Goal: Obtain resource: Obtain resource

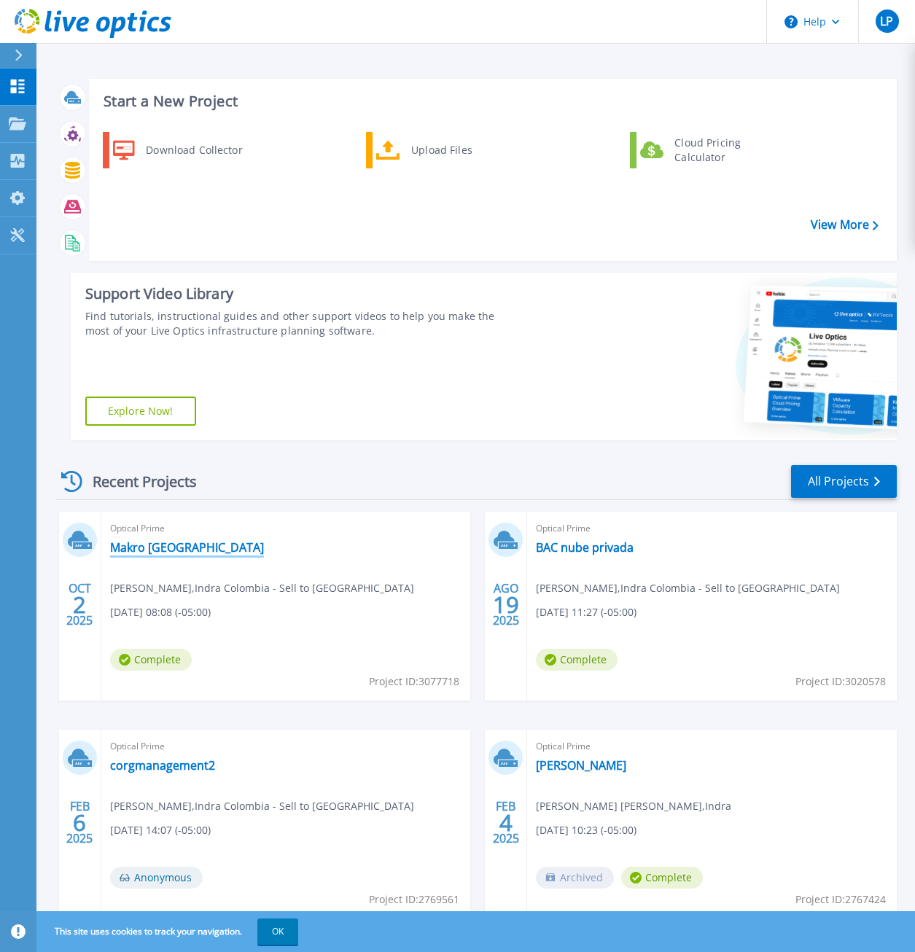
click at [165, 551] on link "Makro [GEOGRAPHIC_DATA]" at bounding box center [187, 547] width 154 height 15
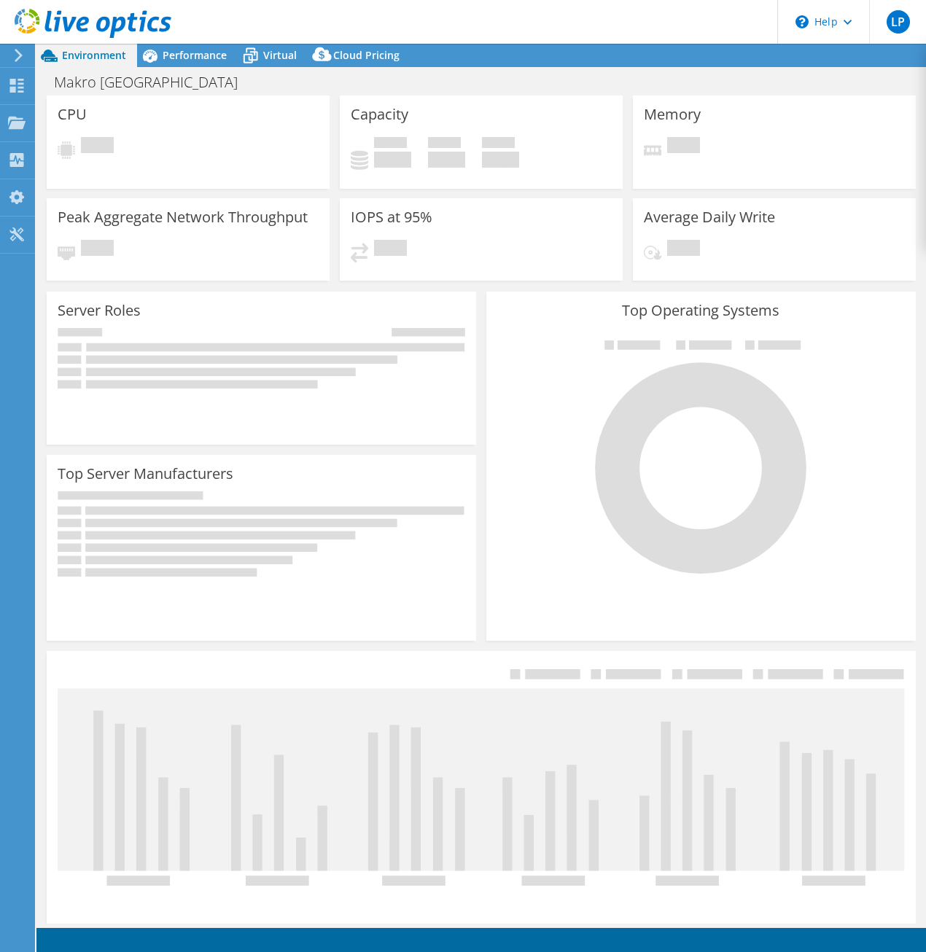
select select "USD"
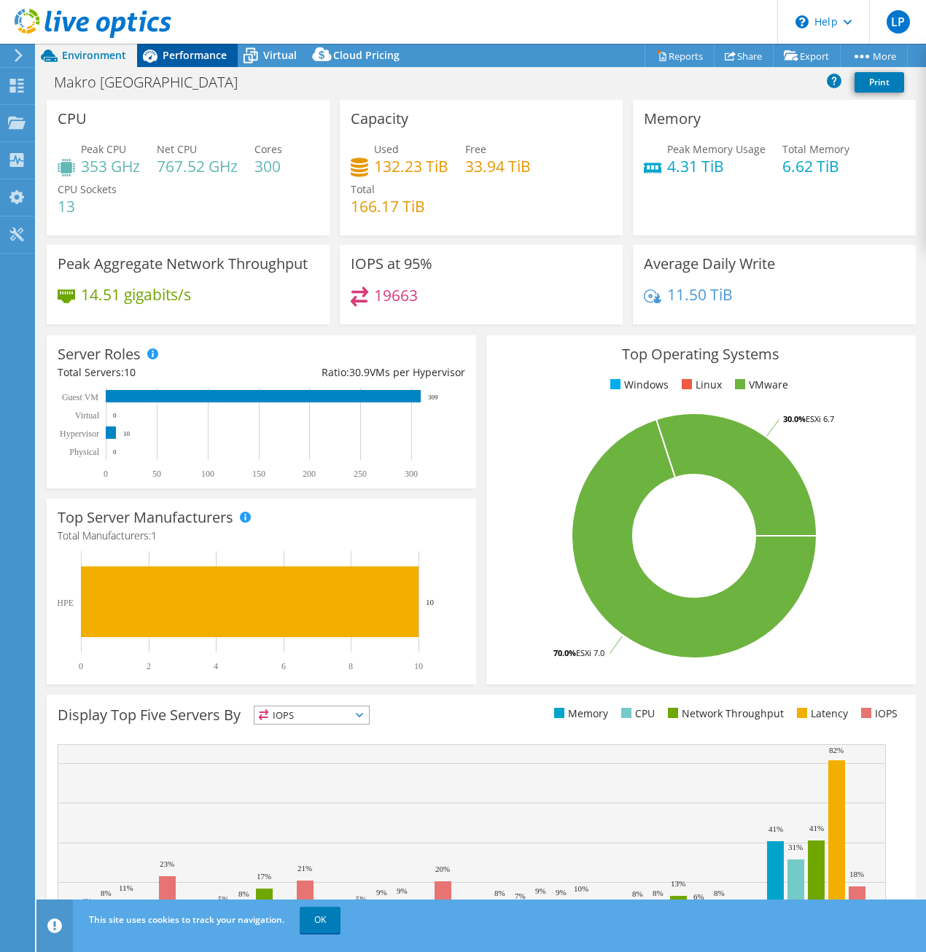
click at [199, 61] on span "Performance" at bounding box center [195, 55] width 64 height 14
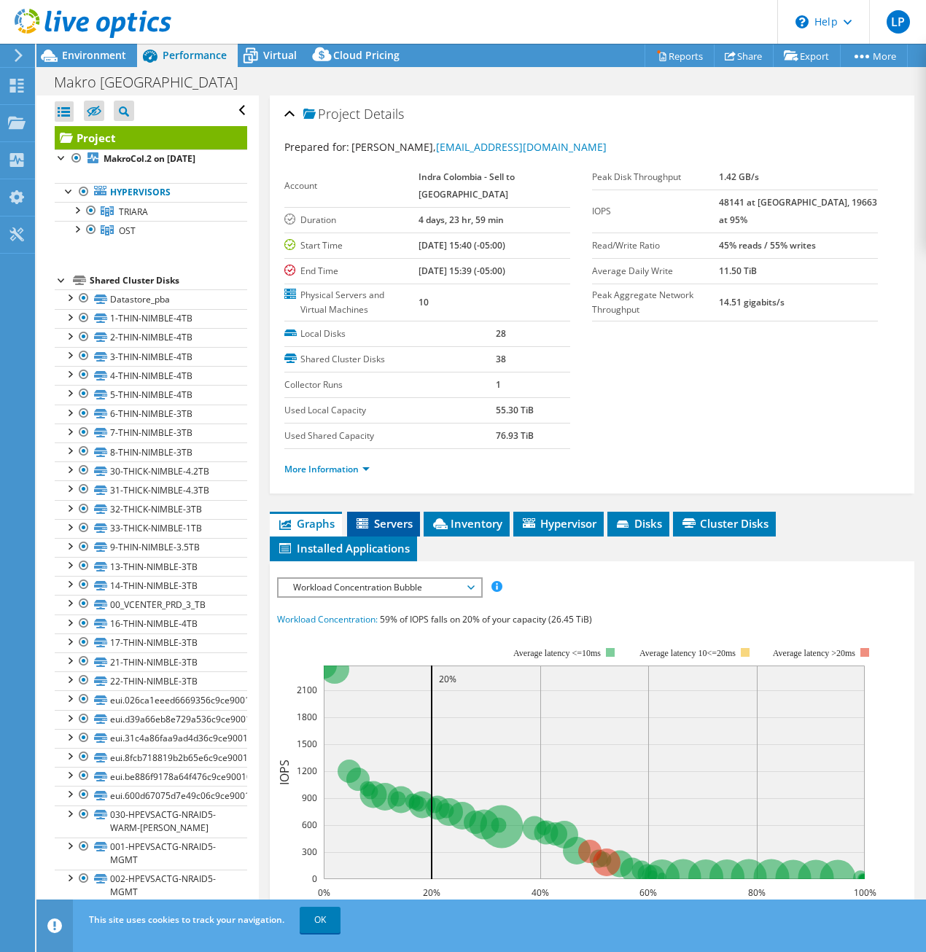
click at [383, 528] on span "Servers" at bounding box center [383, 523] width 58 height 15
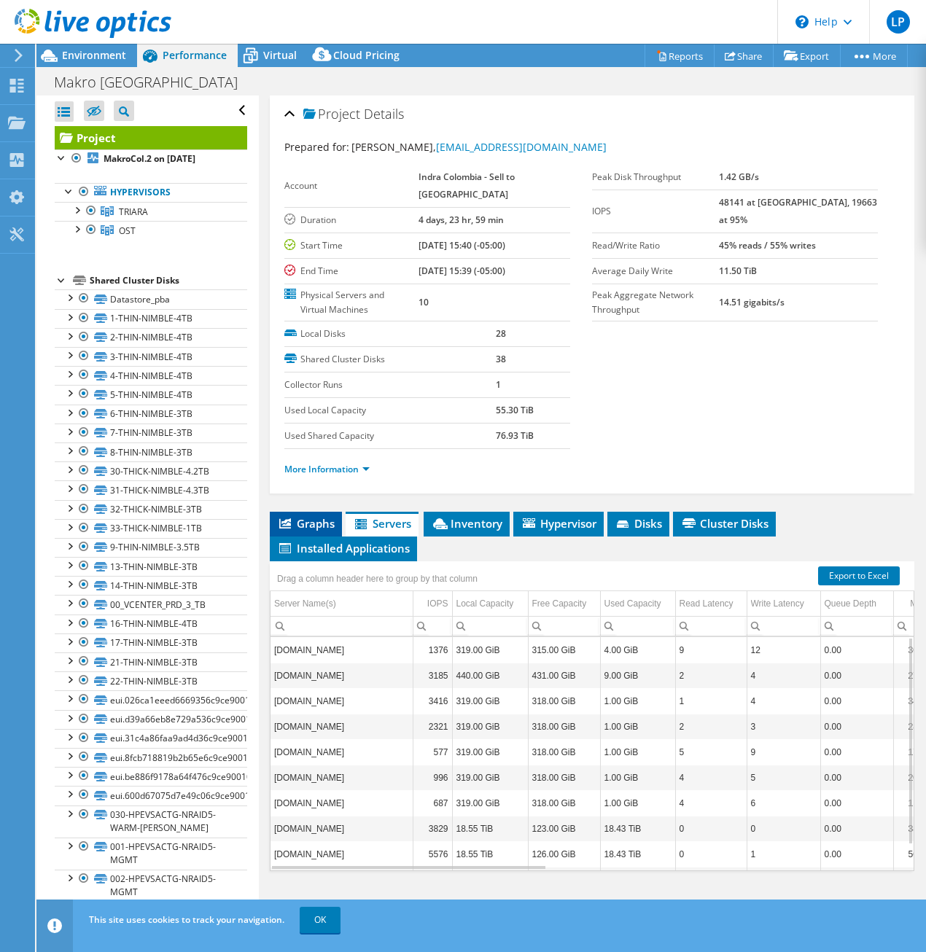
click at [329, 523] on span "Graphs" at bounding box center [306, 523] width 58 height 15
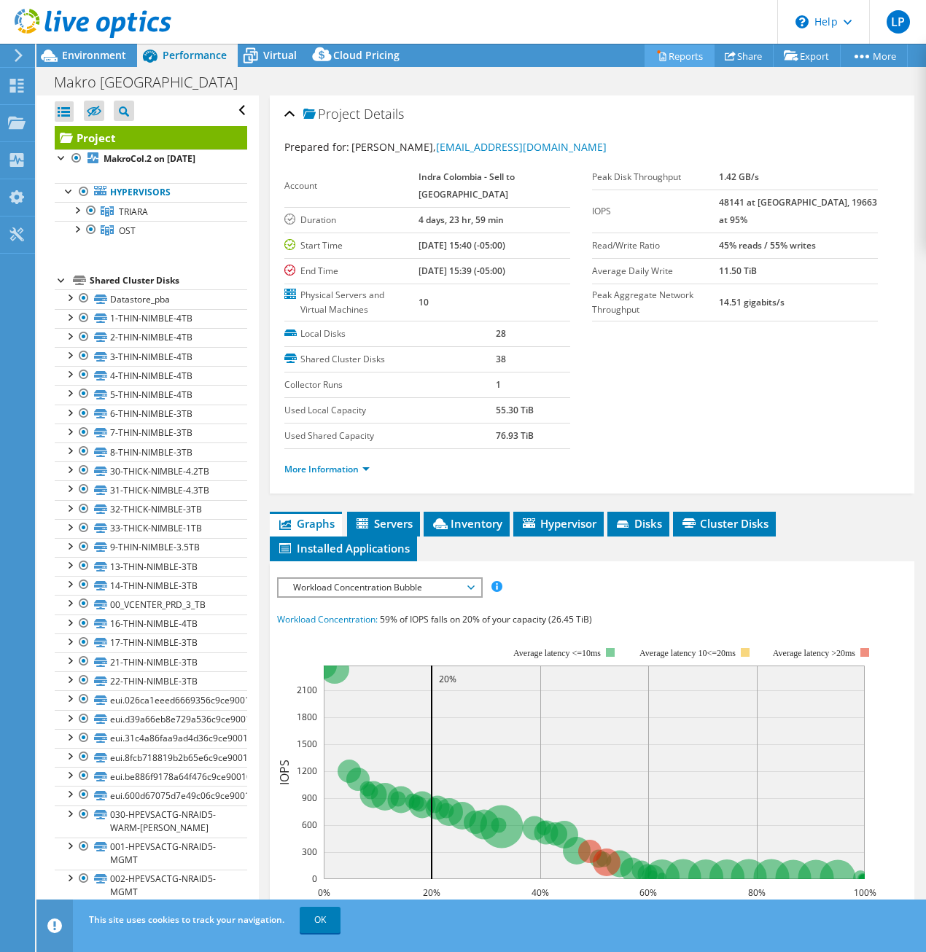
click at [667, 58] on link "Reports" at bounding box center [679, 55] width 70 height 23
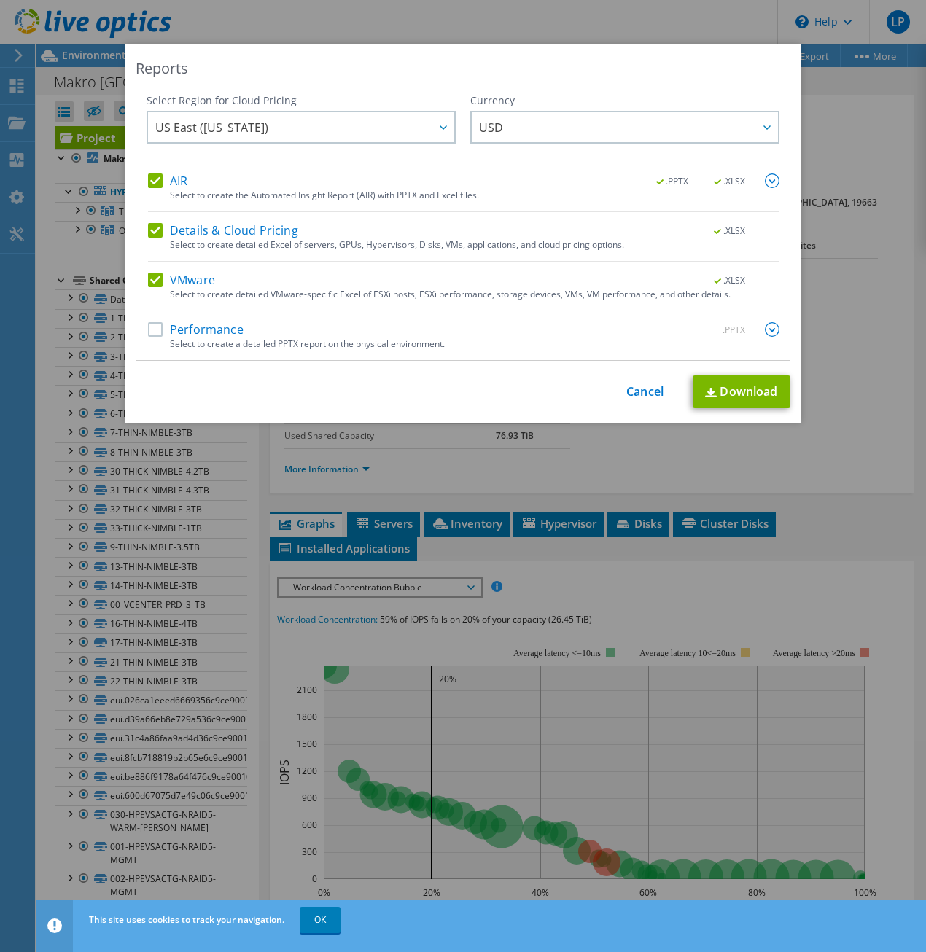
click at [157, 332] on label "Performance" at bounding box center [196, 329] width 96 height 15
click at [0, 0] on input "Performance" at bounding box center [0, 0] width 0 height 0
click at [722, 395] on link "Download" at bounding box center [742, 391] width 98 height 33
click at [515, 66] on div "Reports" at bounding box center [463, 68] width 655 height 20
click at [864, 246] on div "Reports Select Region for Cloud Pricing Asia Pacific ([GEOGRAPHIC_DATA]) [GEOGR…" at bounding box center [463, 476] width 926 height 865
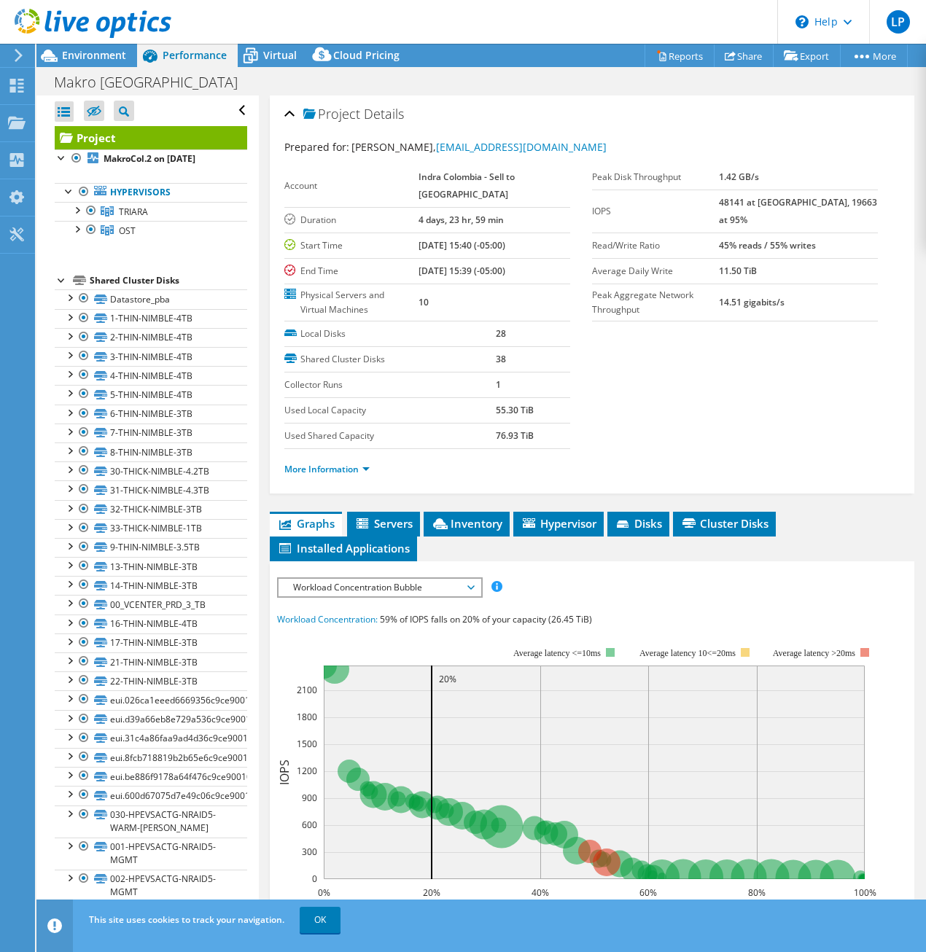
click at [626, 357] on section "Prepared for: [PERSON_NAME], [EMAIL_ADDRESS][DOMAIN_NAME] Account Indra Colombi…" at bounding box center [591, 314] width 615 height 351
click at [88, 54] on span "Environment" at bounding box center [94, 55] width 64 height 14
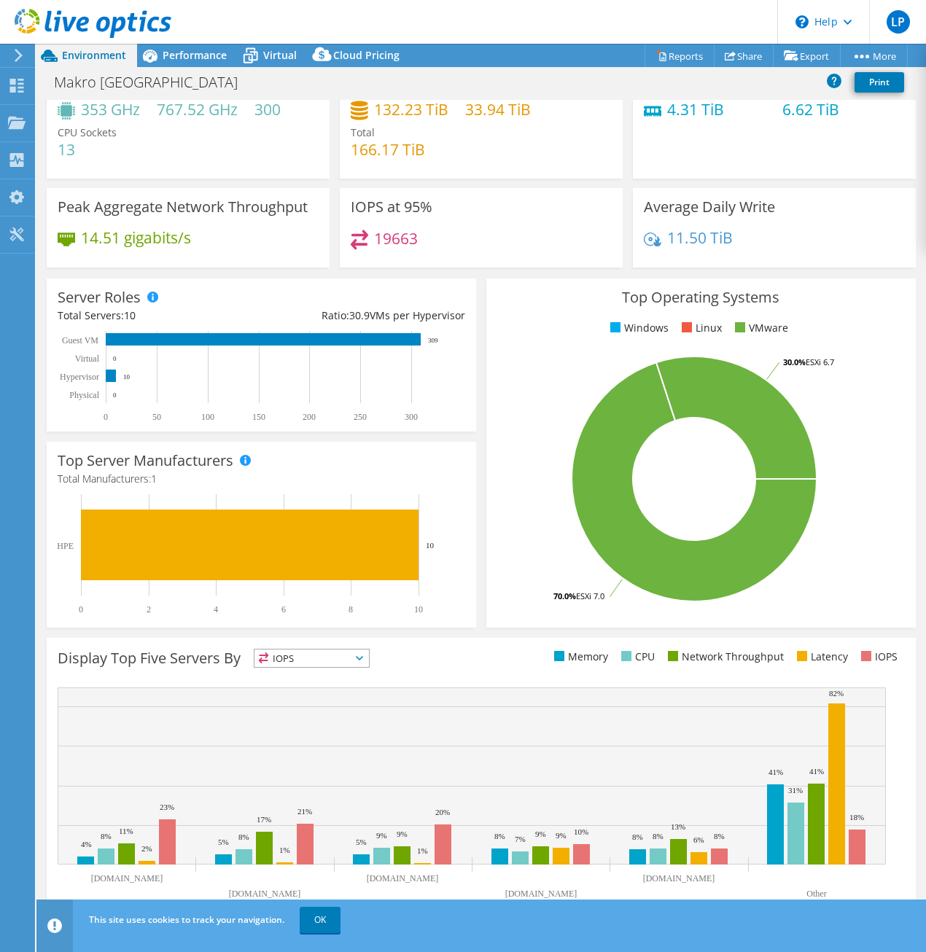
scroll to position [61, 0]
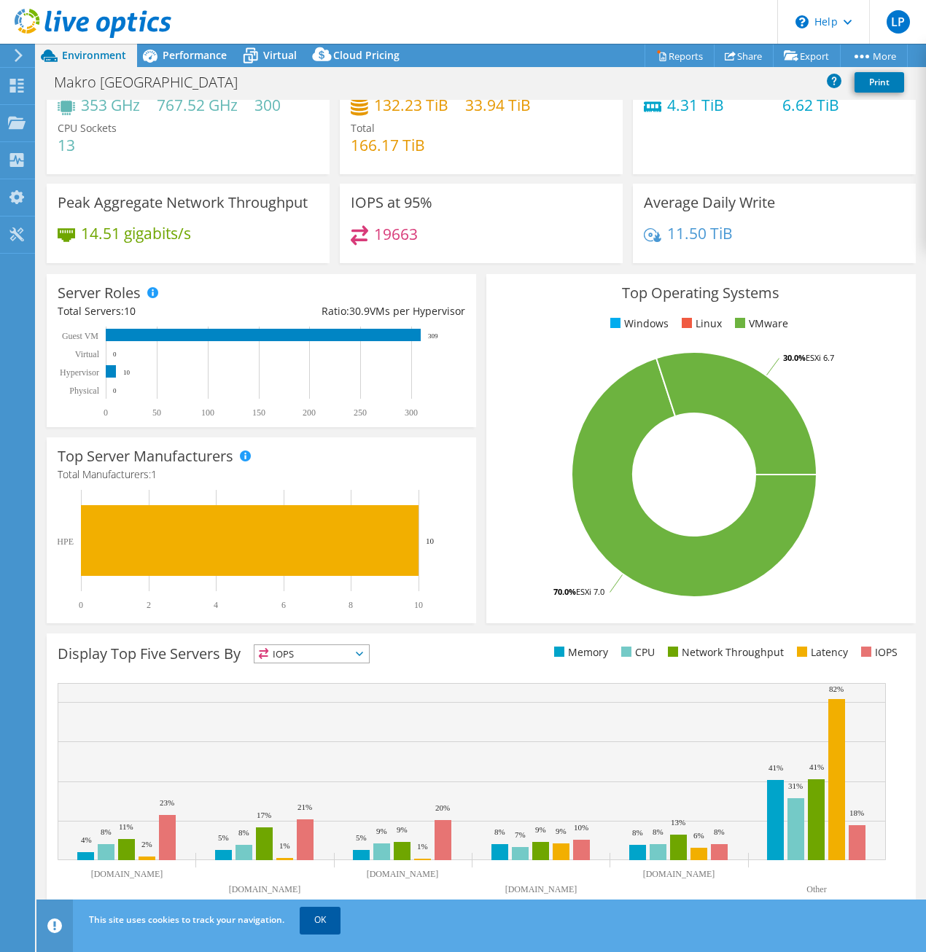
click at [320, 918] on link "OK" at bounding box center [320, 920] width 41 height 26
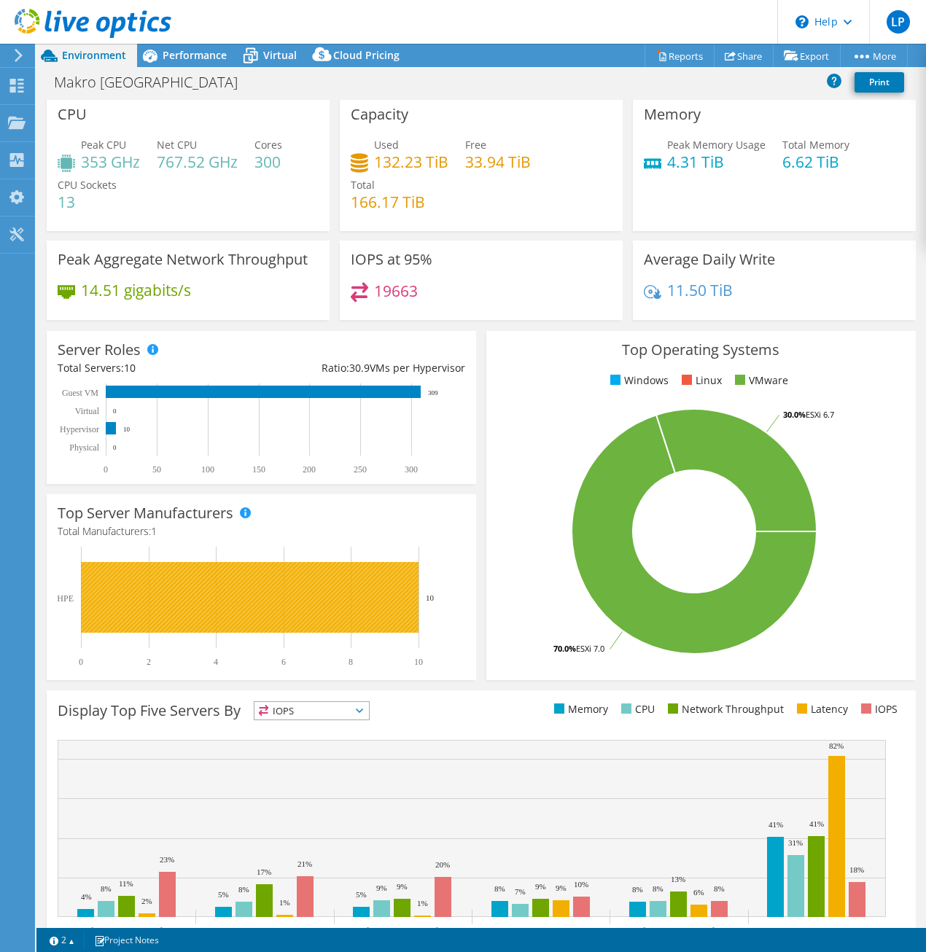
scroll to position [0, 0]
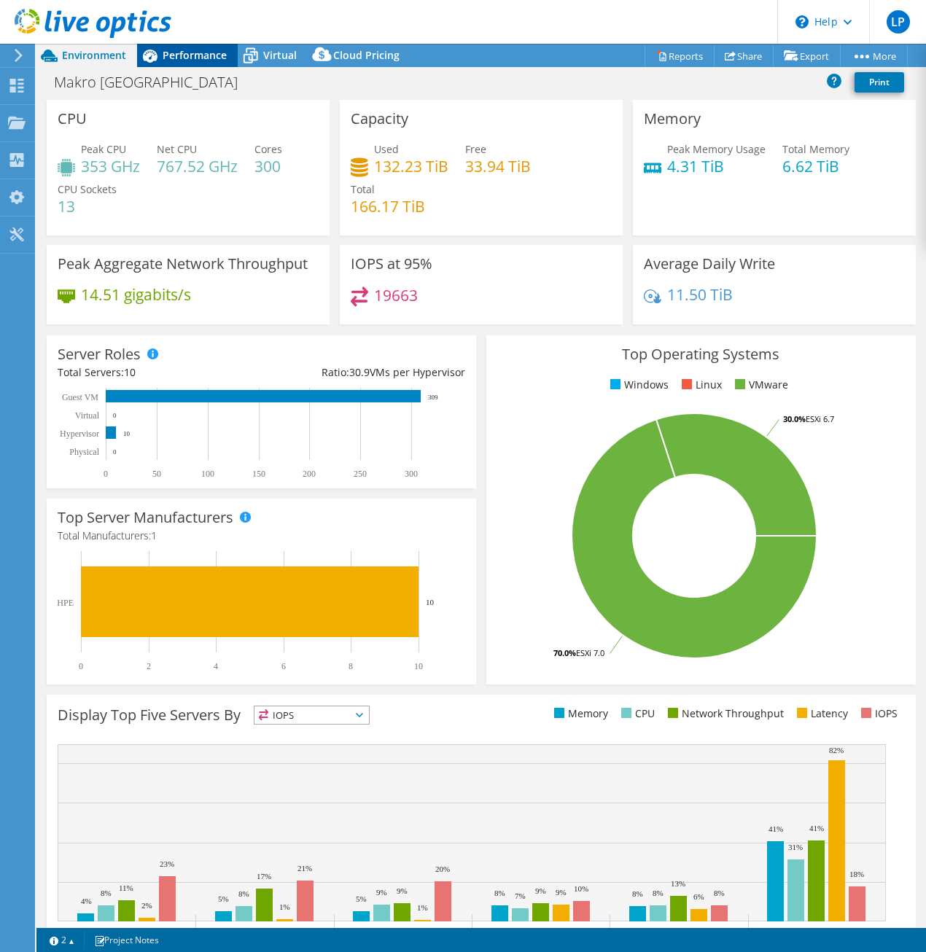
click at [192, 53] on span "Performance" at bounding box center [195, 55] width 64 height 14
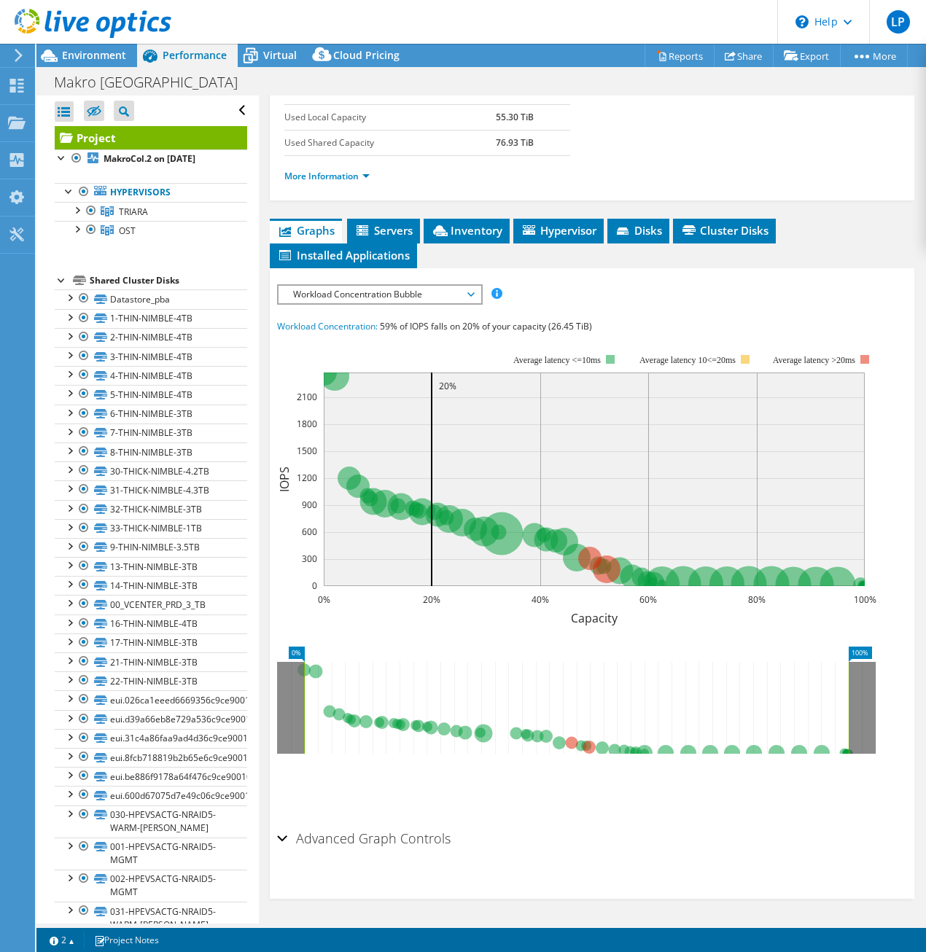
scroll to position [294, 0]
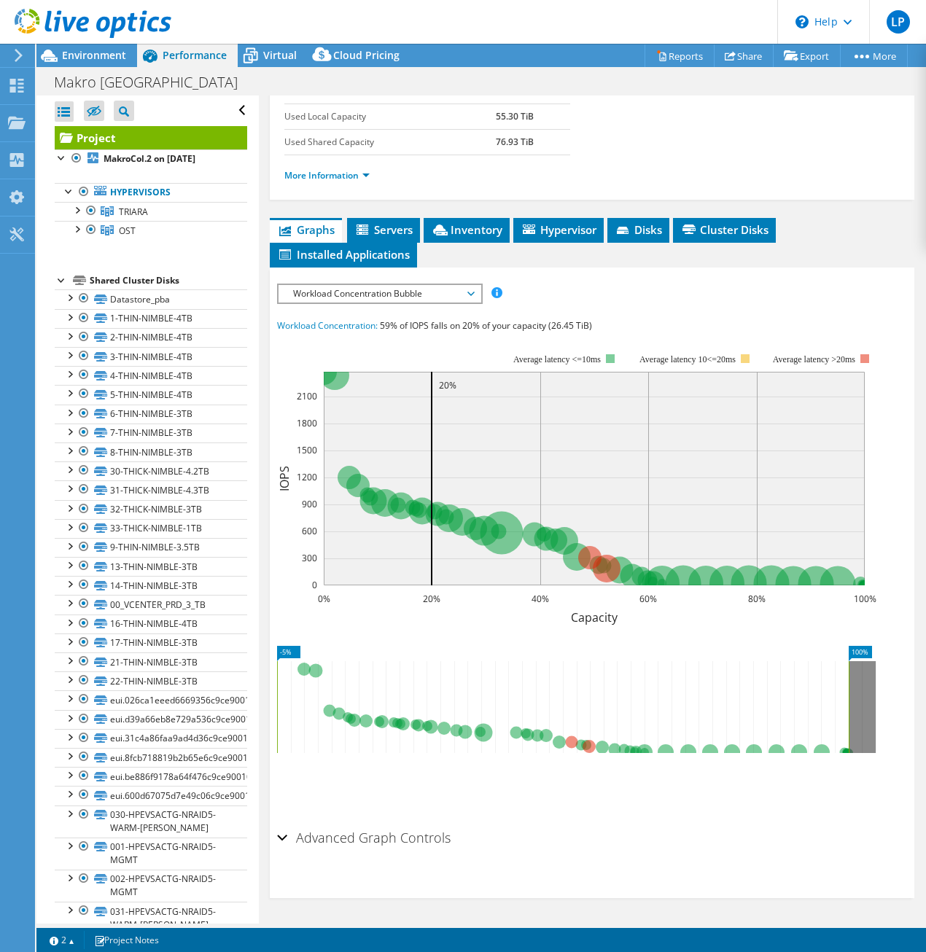
drag, startPoint x: 305, startPoint y: 706, endPoint x: 329, endPoint y: 701, distance: 23.7
click at [238, 699] on div "Open All Close All Hide Excluded Nodes Project Tree Filter" at bounding box center [480, 510] width 889 height 828
drag, startPoint x: 278, startPoint y: 698, endPoint x: 300, endPoint y: 696, distance: 22.8
click at [300, 696] on rect at bounding box center [300, 707] width 6 height 92
click at [503, 628] on section "Workload Concentration: 59% of IOPS falls on 20% of your capacity (26.45 TiB) 0…" at bounding box center [592, 567] width 630 height 498
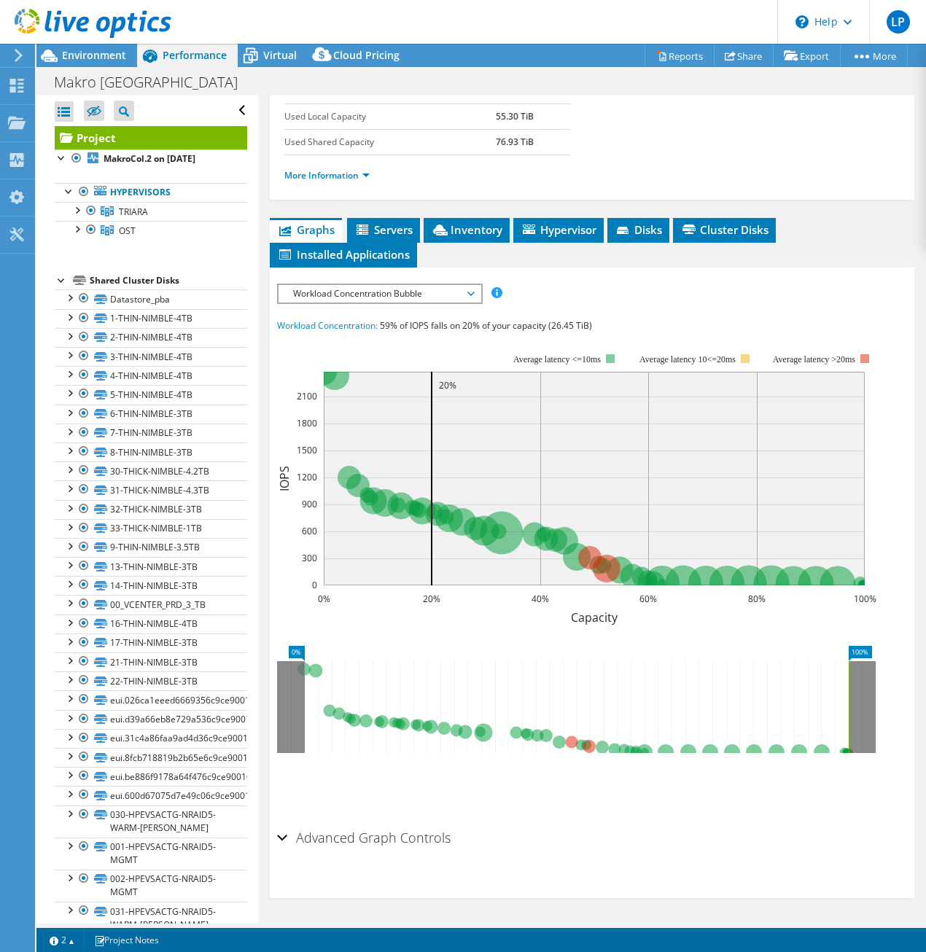
click at [300, 840] on h2 "Advanced Graph Controls" at bounding box center [364, 837] width 174 height 29
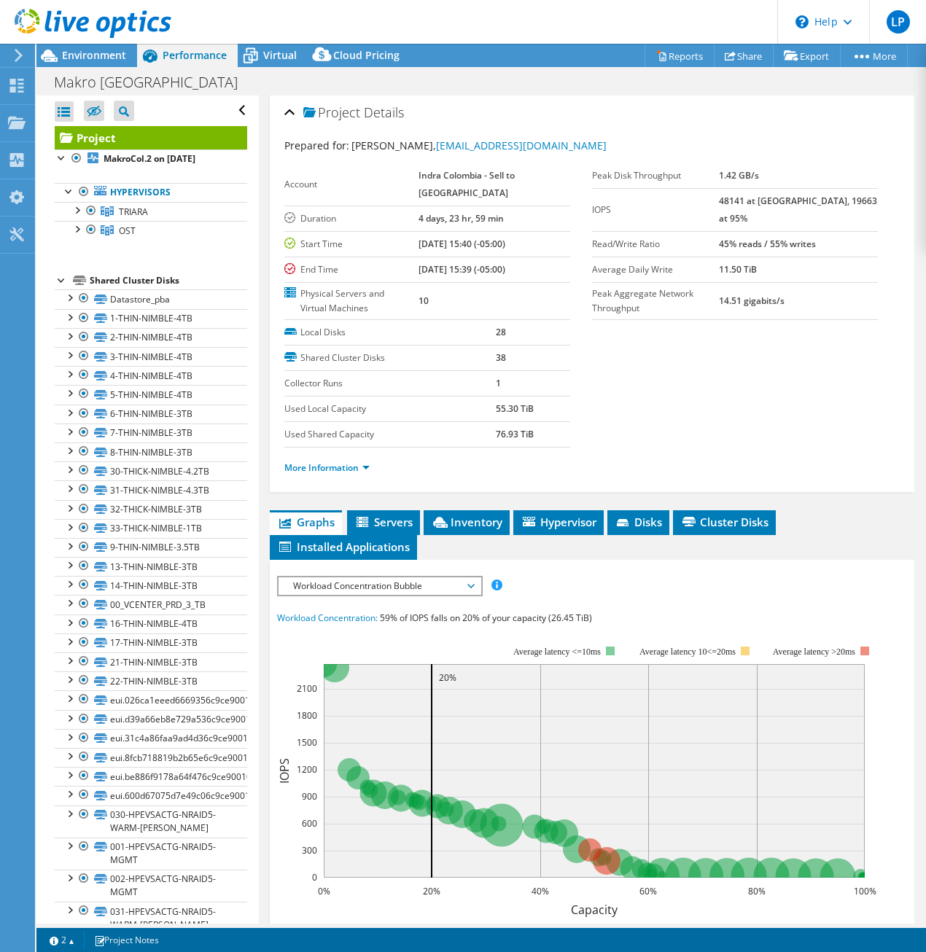
scroll to position [0, 0]
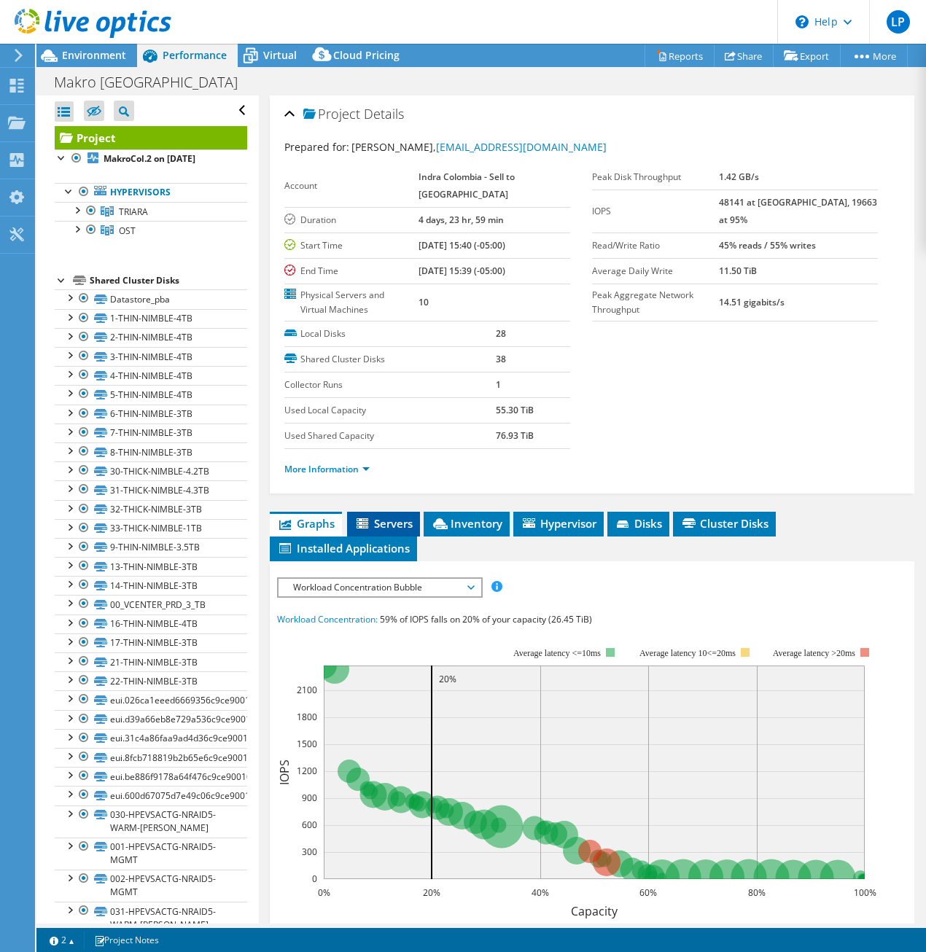
click at [383, 521] on span "Servers" at bounding box center [383, 523] width 58 height 15
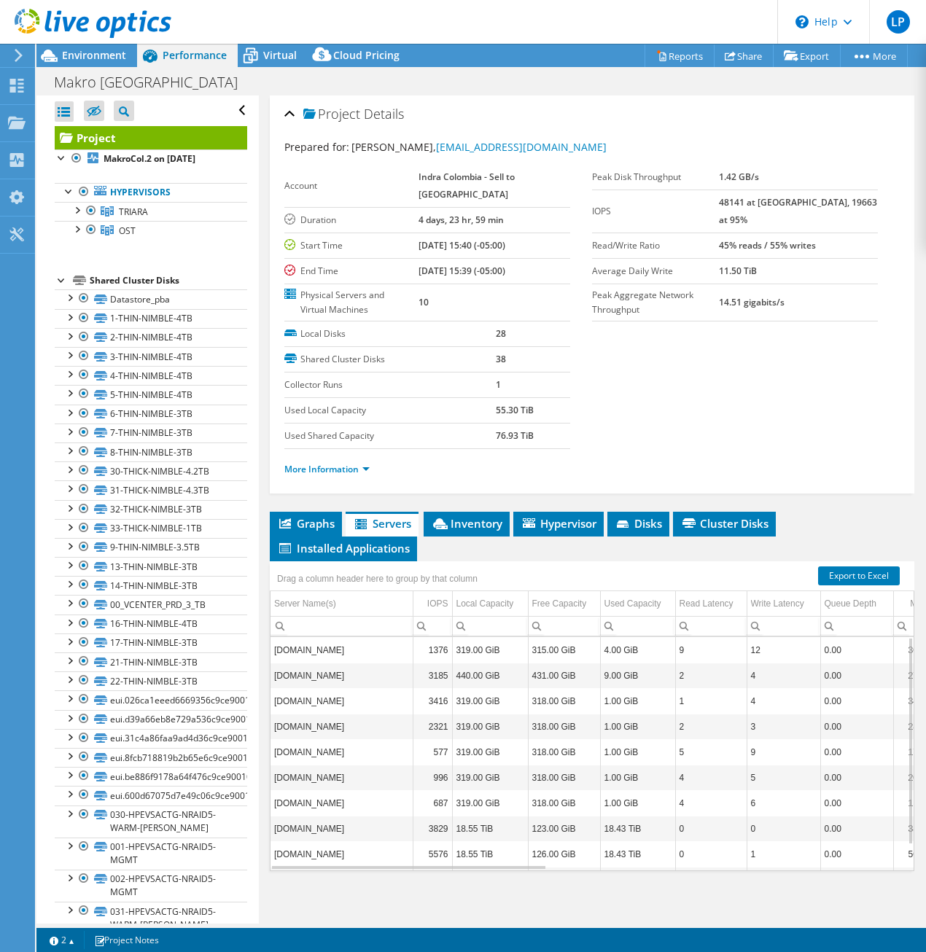
scroll to position [28, 0]
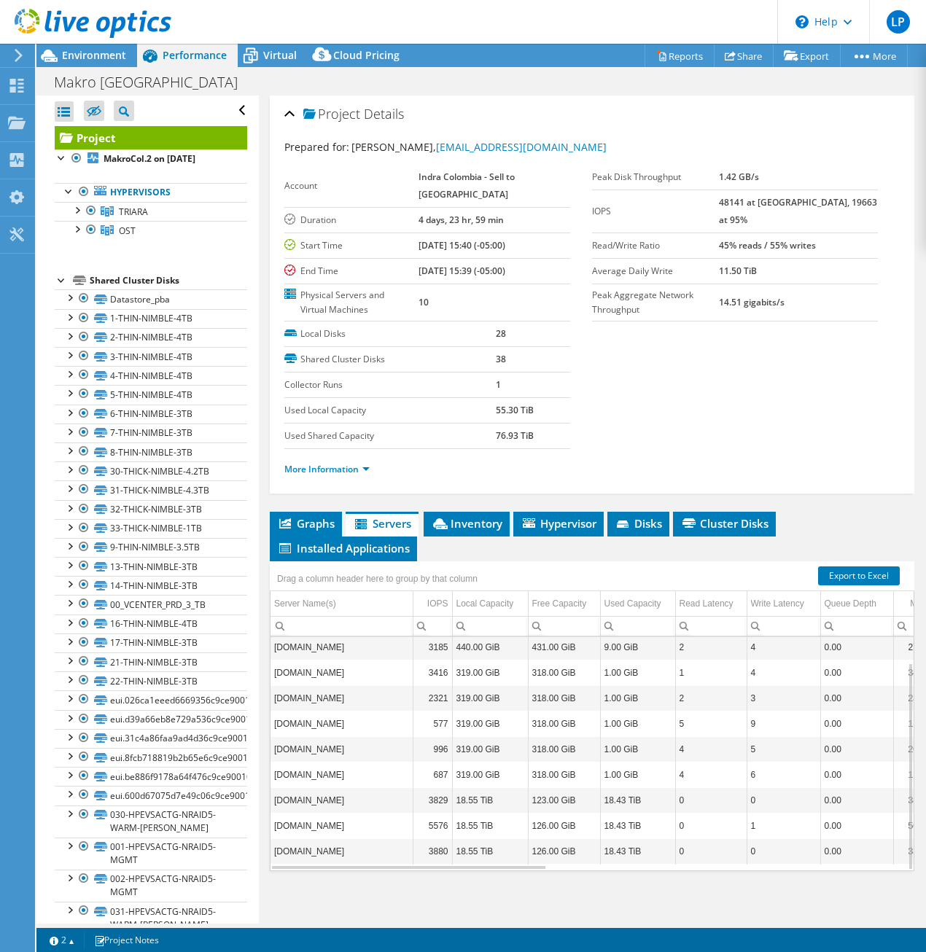
drag, startPoint x: 601, startPoint y: 682, endPoint x: 732, endPoint y: 700, distance: 132.4
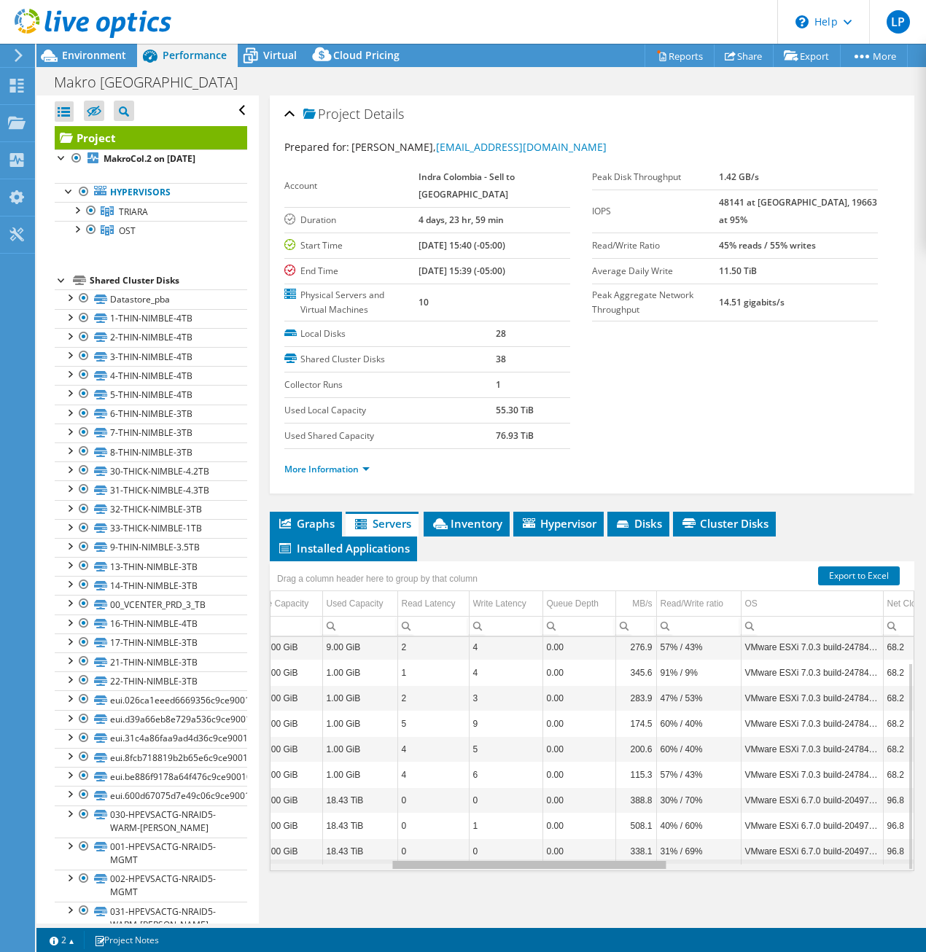
scroll to position [0, 0]
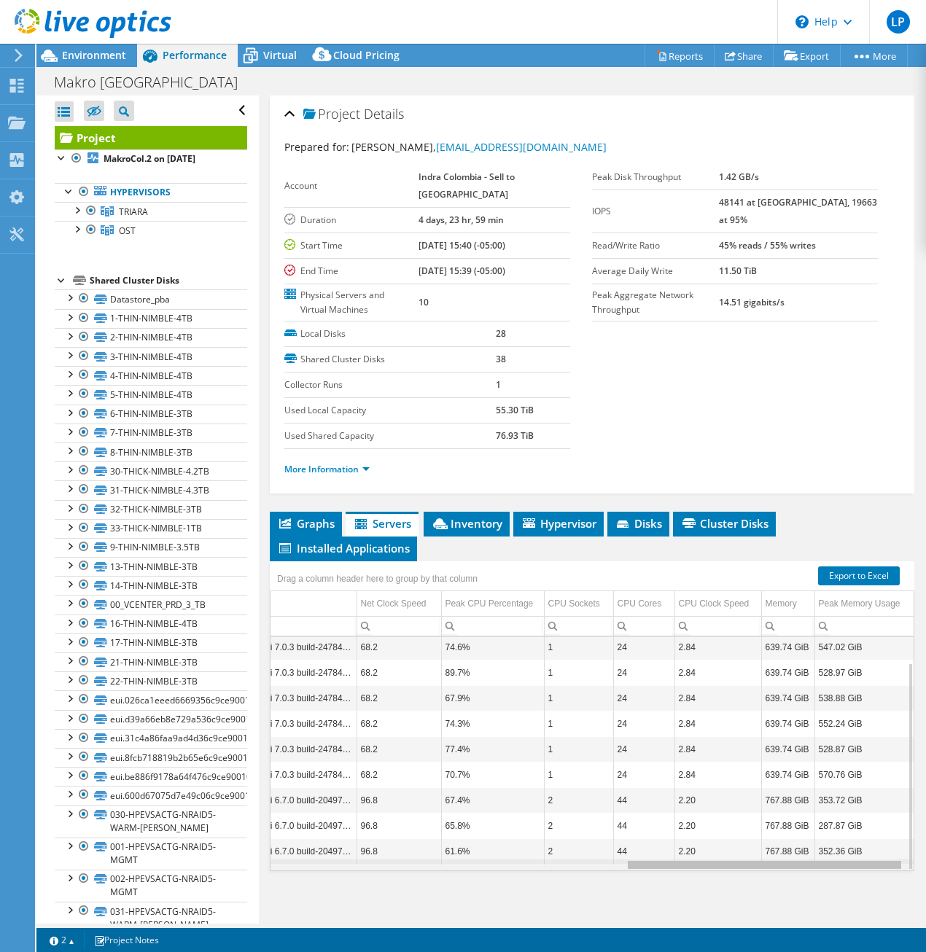
drag, startPoint x: 504, startPoint y: 868, endPoint x: 868, endPoint y: 865, distance: 363.8
click at [880, 870] on body "LP End User [PERSON_NAME] [EMAIL_ADDRESS][DOMAIN_NAME] Indra Colombia - Sell to…" at bounding box center [463, 476] width 926 height 952
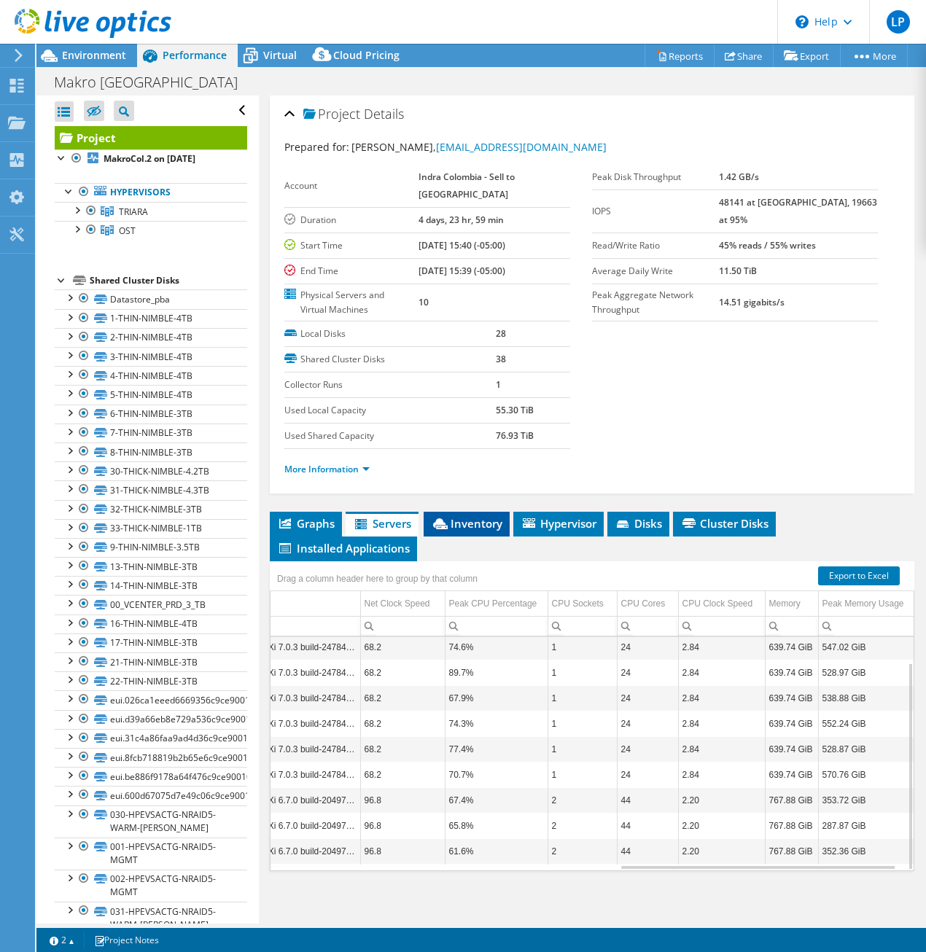
click at [459, 525] on span "Inventory" at bounding box center [466, 523] width 71 height 15
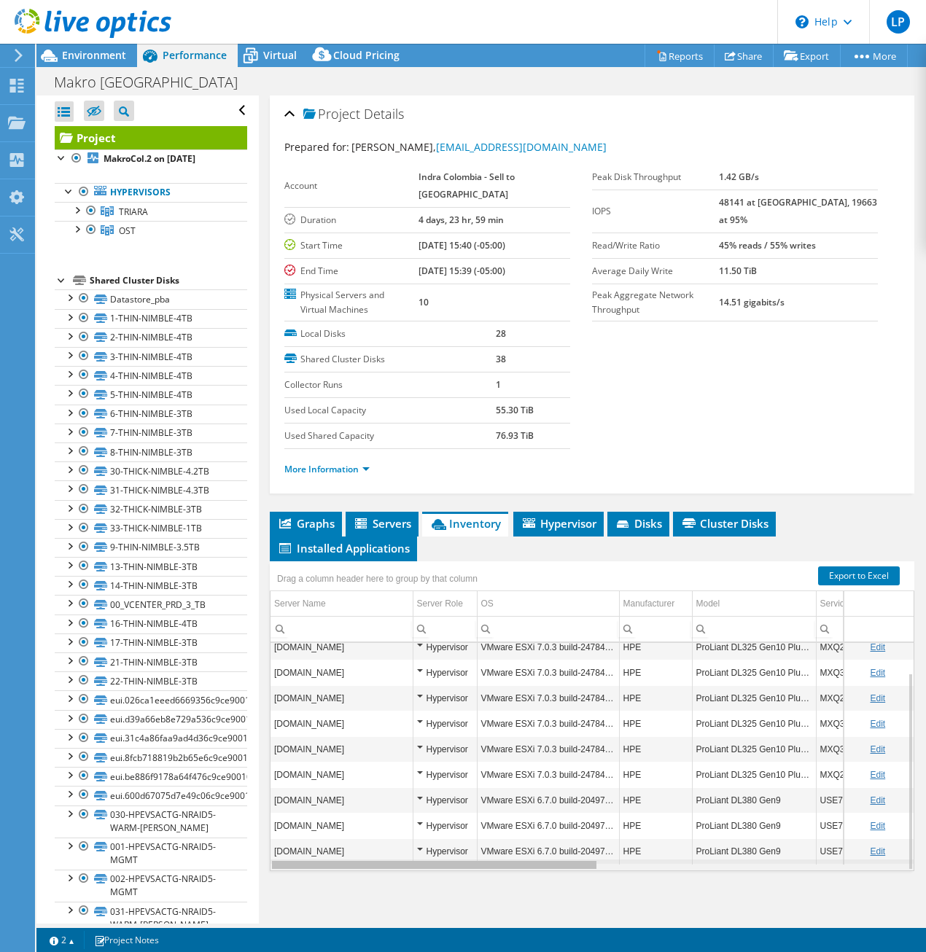
drag, startPoint x: 586, startPoint y: 866, endPoint x: 561, endPoint y: 846, distance: 32.1
click at [566, 846] on body "LP End User [PERSON_NAME] [EMAIL_ADDRESS][DOMAIN_NAME] Indra Colombia - Sell to…" at bounding box center [463, 476] width 926 height 952
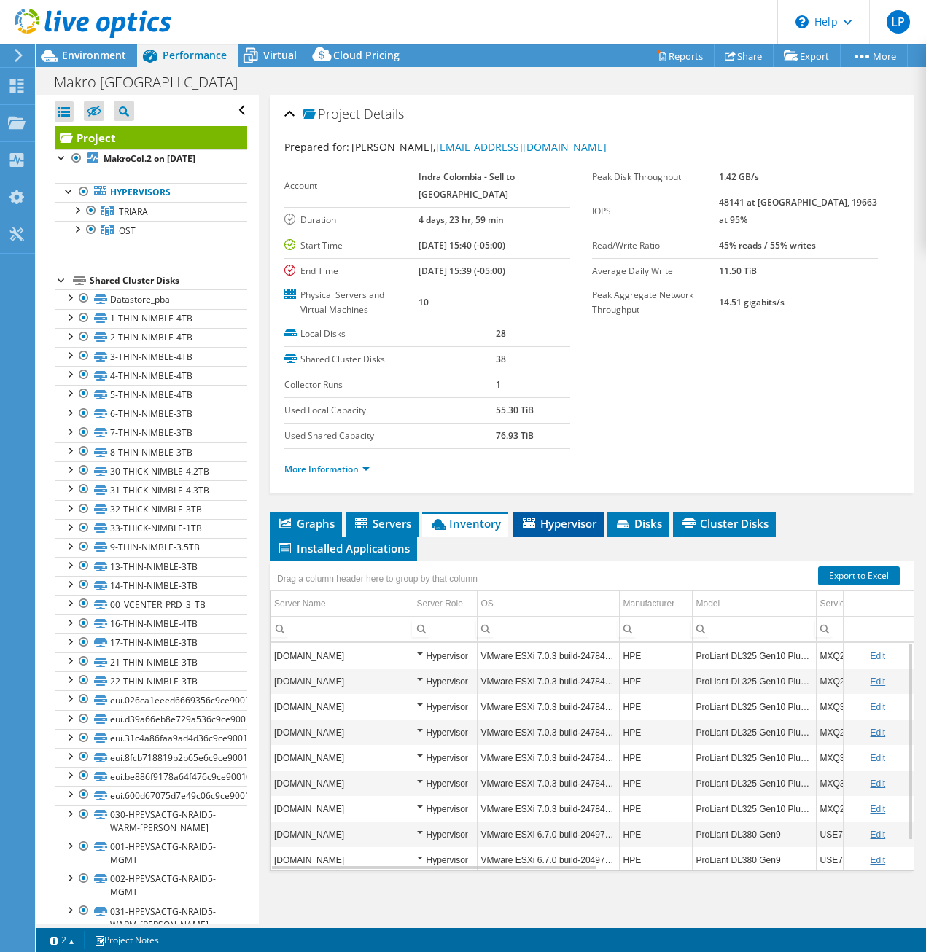
click at [569, 522] on span "Hypervisor" at bounding box center [559, 523] width 76 height 15
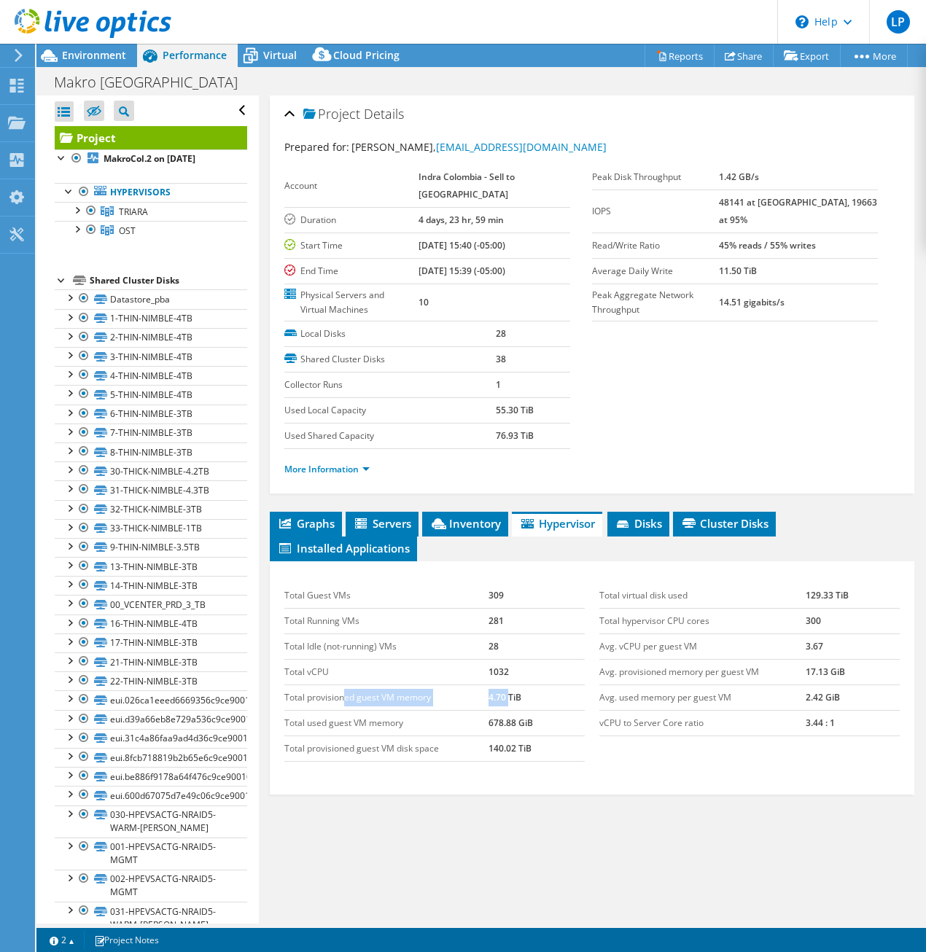
drag, startPoint x: 390, startPoint y: 705, endPoint x: 507, endPoint y: 704, distance: 116.6
click at [507, 704] on tr "Total provisioned guest VM memory 4.70 TiB" at bounding box center [434, 698] width 300 height 26
click at [634, 523] on span "Disks" at bounding box center [638, 523] width 47 height 15
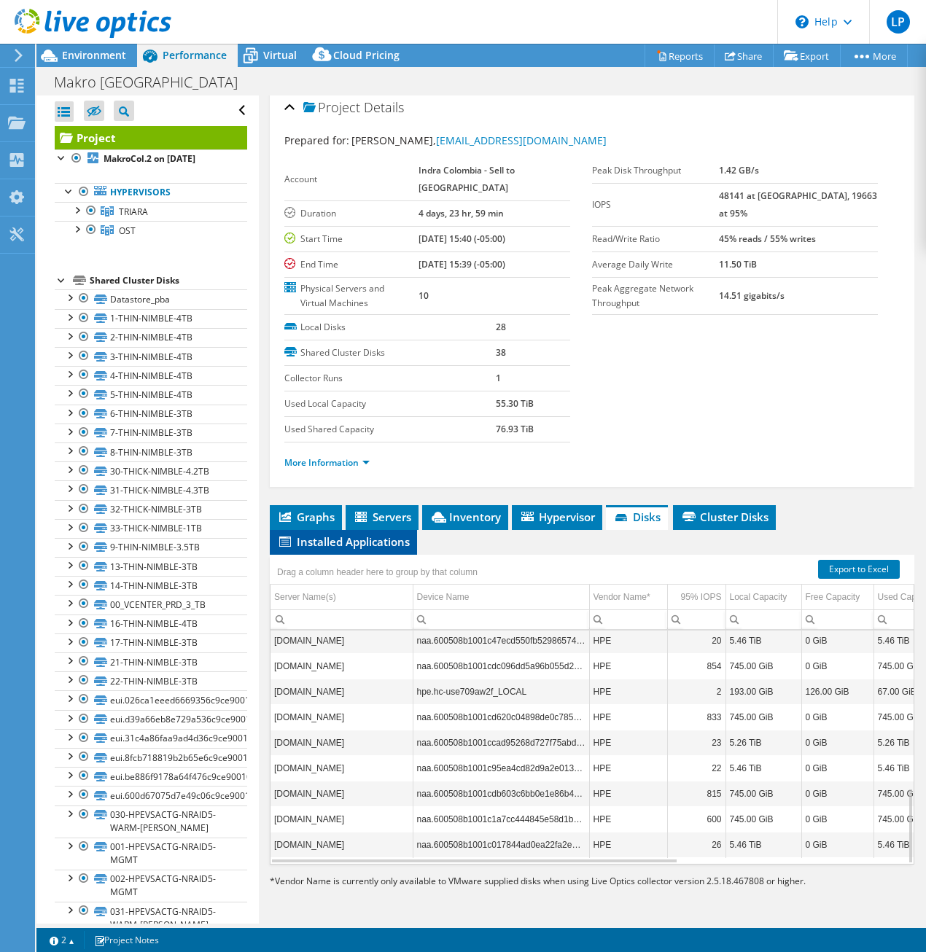
click at [382, 545] on span "Installed Applications" at bounding box center [343, 541] width 133 height 15
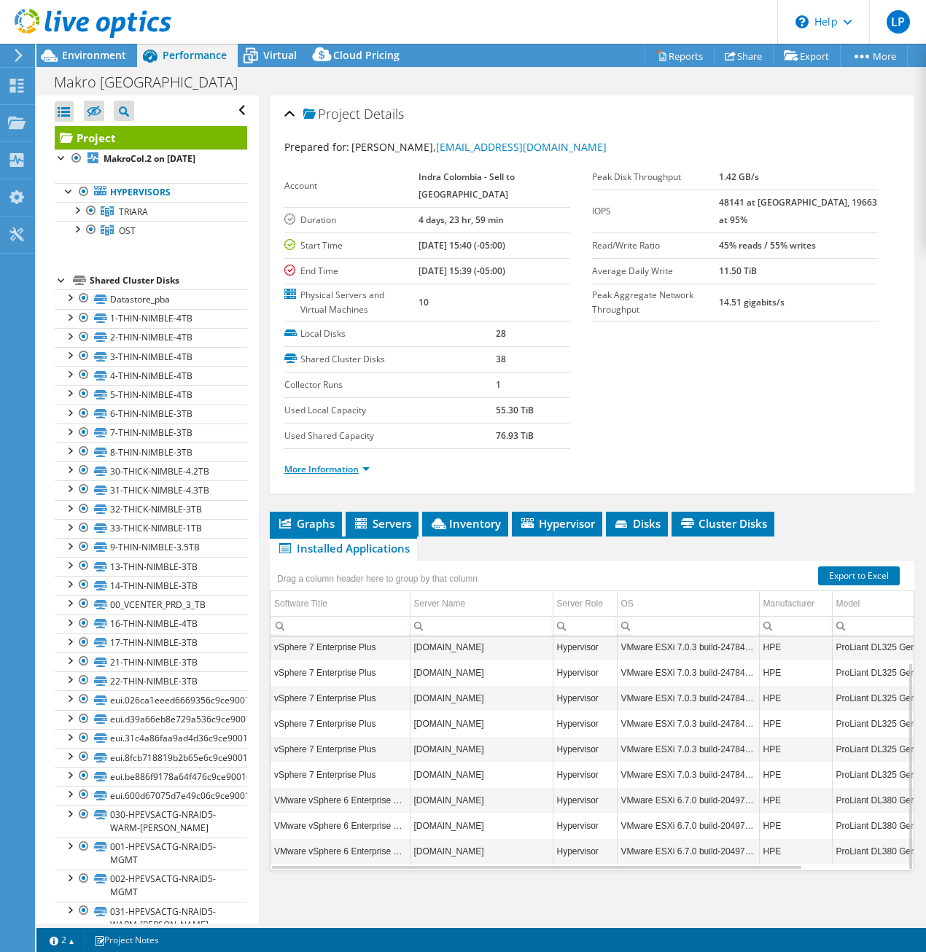
click at [369, 472] on link "More Information" at bounding box center [326, 469] width 85 height 12
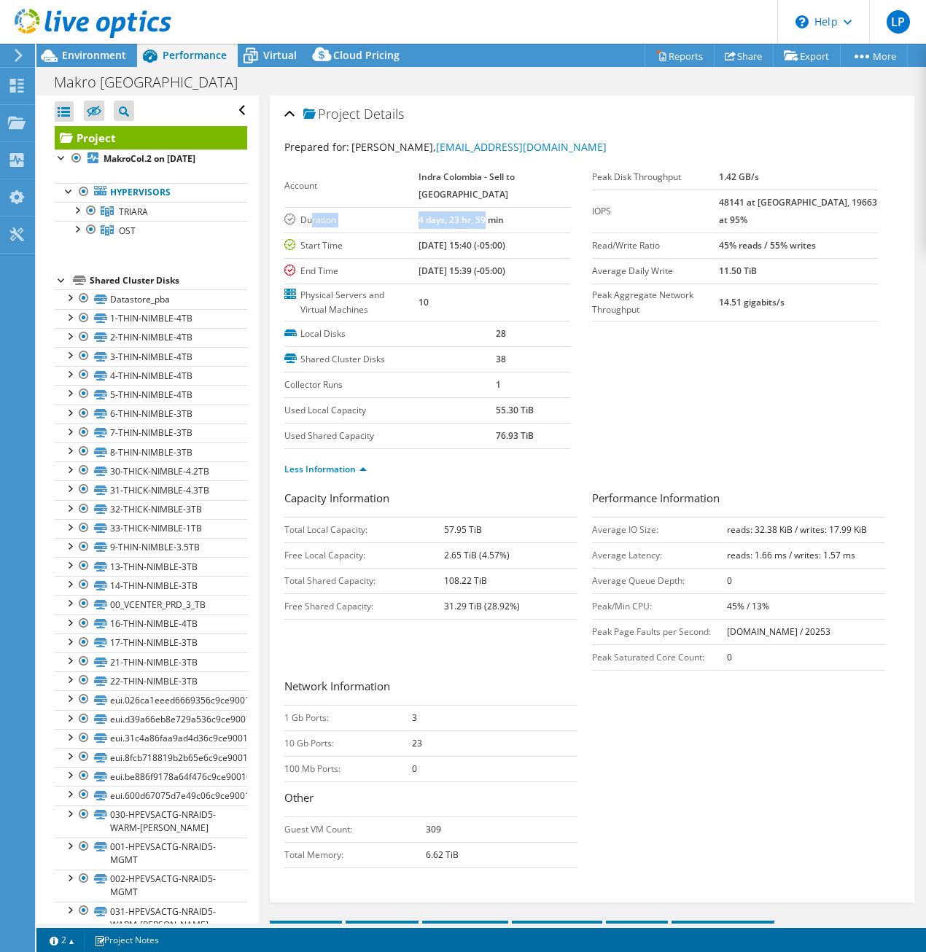
drag, startPoint x: 313, startPoint y: 222, endPoint x: 523, endPoint y: 222, distance: 210.0
click at [523, 222] on tr "Duration 4 days, 23 hr, 59 min" at bounding box center [427, 220] width 286 height 26
click at [418, 243] on label "Start Time" at bounding box center [351, 245] width 134 height 15
drag, startPoint x: 365, startPoint y: 249, endPoint x: 548, endPoint y: 251, distance: 183.0
click at [548, 251] on tr "Start Time [DATE] 15:40 (-05:00)" at bounding box center [427, 246] width 286 height 26
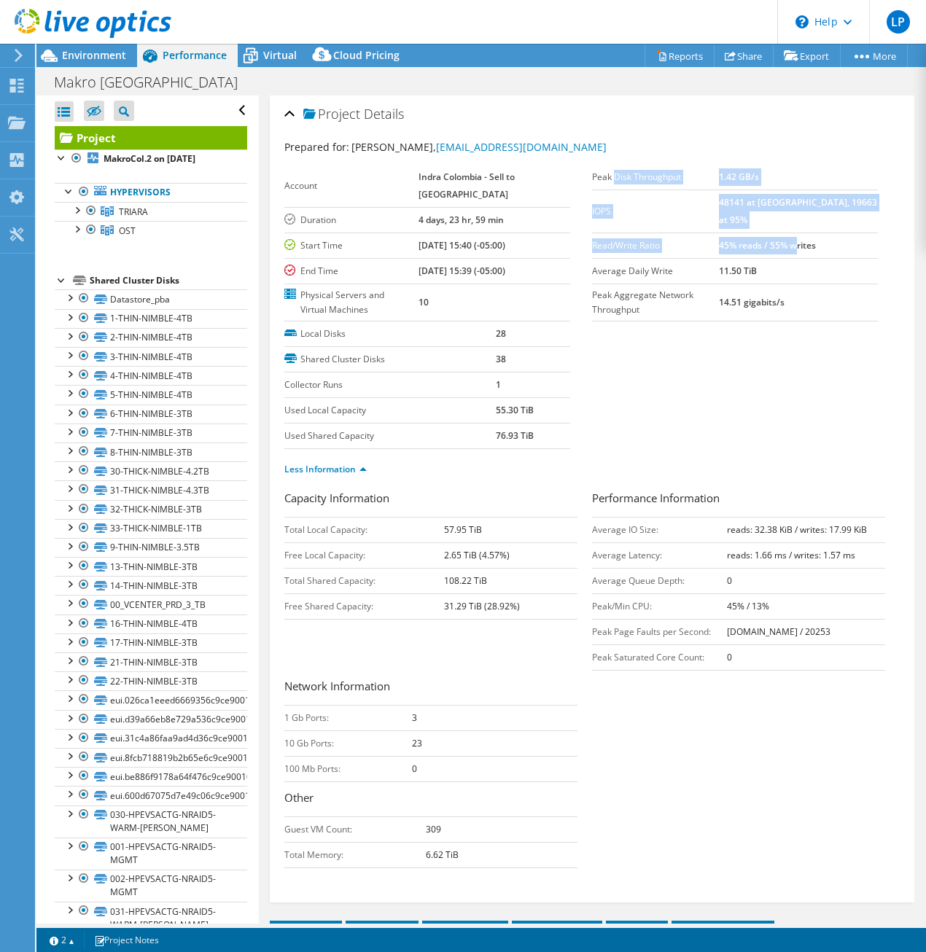
drag, startPoint x: 608, startPoint y: 177, endPoint x: 823, endPoint y: 230, distance: 221.6
click at [823, 230] on tbody "Peak Disk Throughput 1.42 GB/s IOPS 48141 at [GEOGRAPHIC_DATA], 19663 at 95% Re…" at bounding box center [735, 243] width 286 height 157
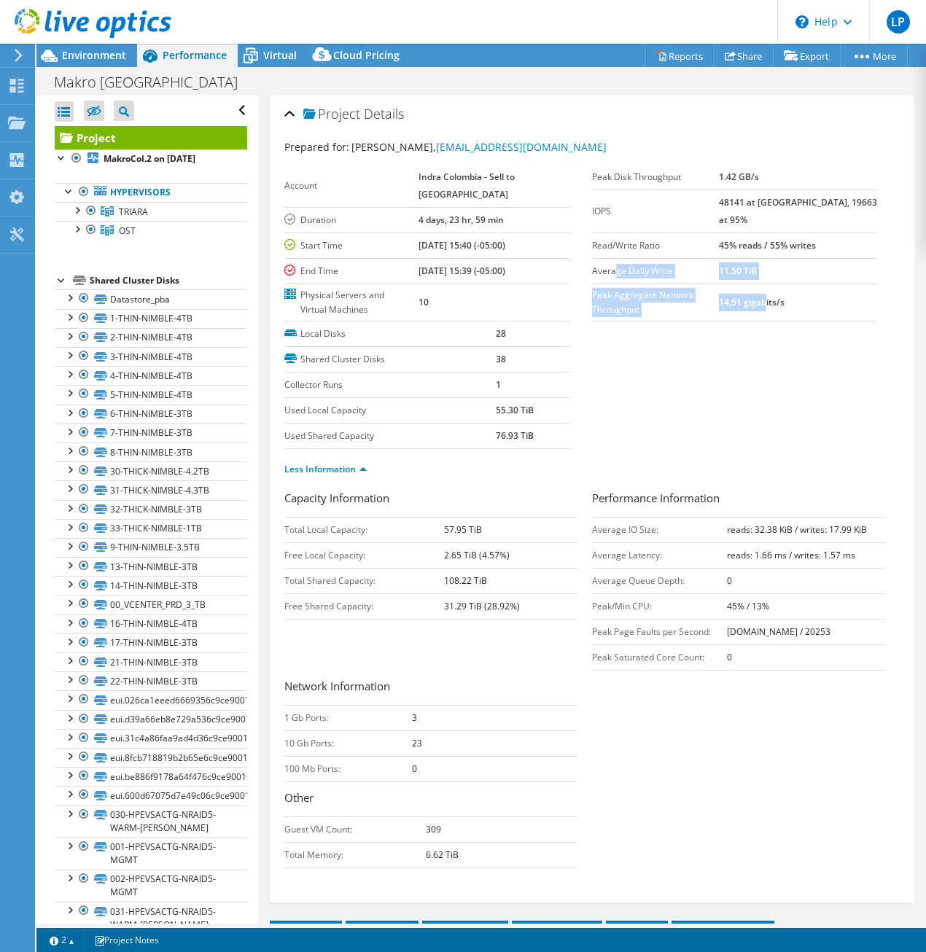
drag, startPoint x: 609, startPoint y: 260, endPoint x: 792, endPoint y: 276, distance: 183.8
click at [793, 276] on tbody "Peak Disk Throughput 1.42 GB/s IOPS 48141 at [GEOGRAPHIC_DATA], 19663 at 95% Re…" at bounding box center [735, 243] width 286 height 157
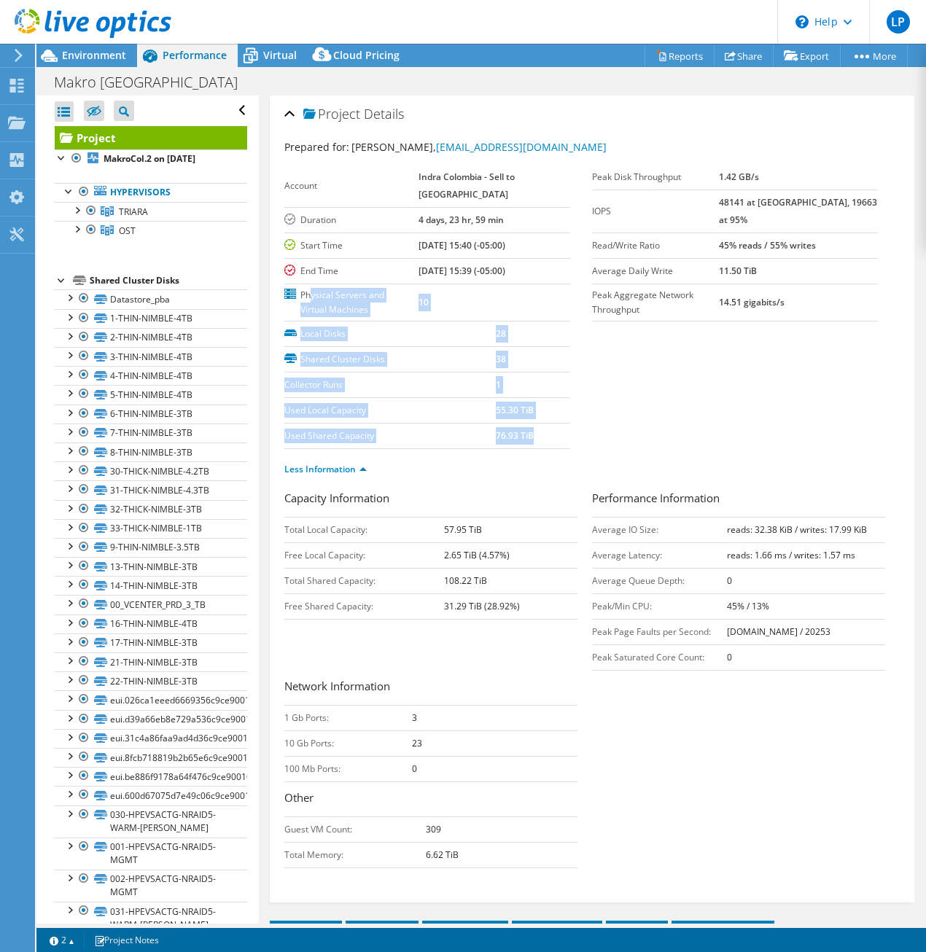
drag, startPoint x: 313, startPoint y: 298, endPoint x: 537, endPoint y: 434, distance: 261.1
click at [537, 434] on section "Account Indra Colombia - Sell to [GEOGRAPHIC_DATA] Duration 4 days, 23 hr, 59 m…" at bounding box center [438, 307] width 308 height 284
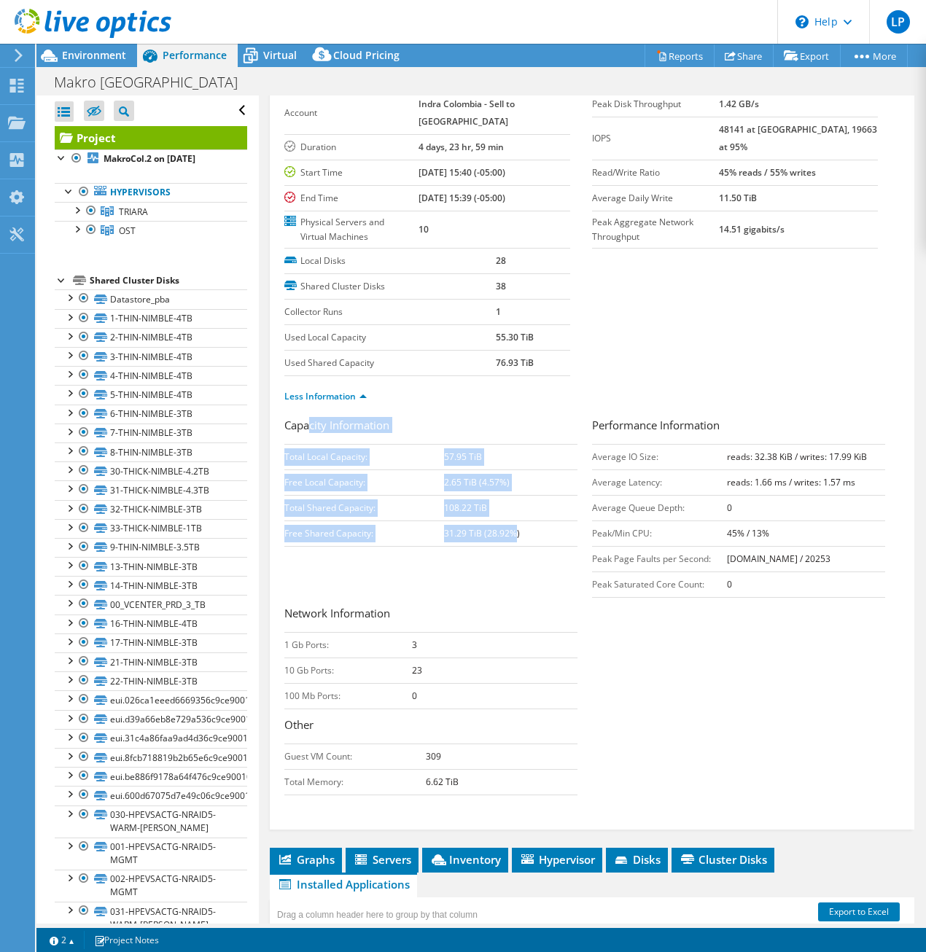
drag, startPoint x: 314, startPoint y: 428, endPoint x: 504, endPoint y: 539, distance: 220.6
click at [512, 532] on div "Capacity Information Total Local Capacity: 57.95 TiB Free Local Capacity: 2.65 …" at bounding box center [438, 482] width 308 height 130
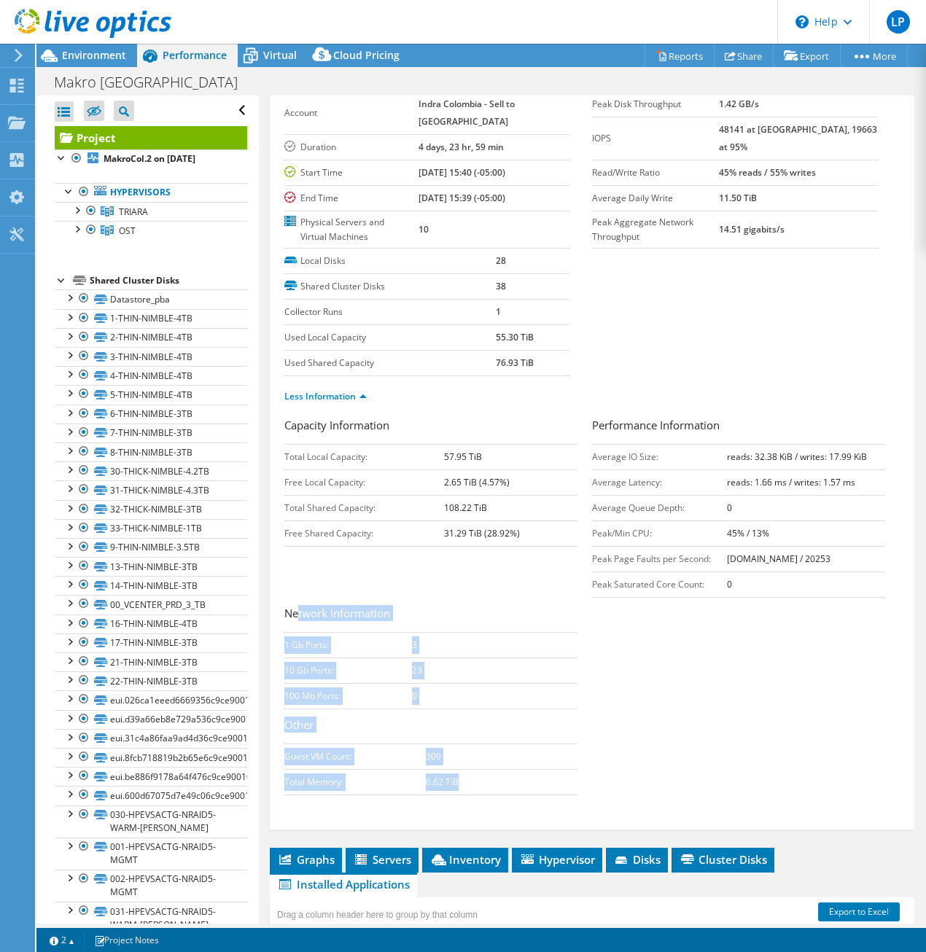
drag, startPoint x: 297, startPoint y: 617, endPoint x: 465, endPoint y: 779, distance: 233.0
click at [465, 779] on div "Network Information 1 Gb Ports: 3 10 Gb Ports: 23 100 Mb Ports: 0 Other Guest V…" at bounding box center [438, 700] width 308 height 190
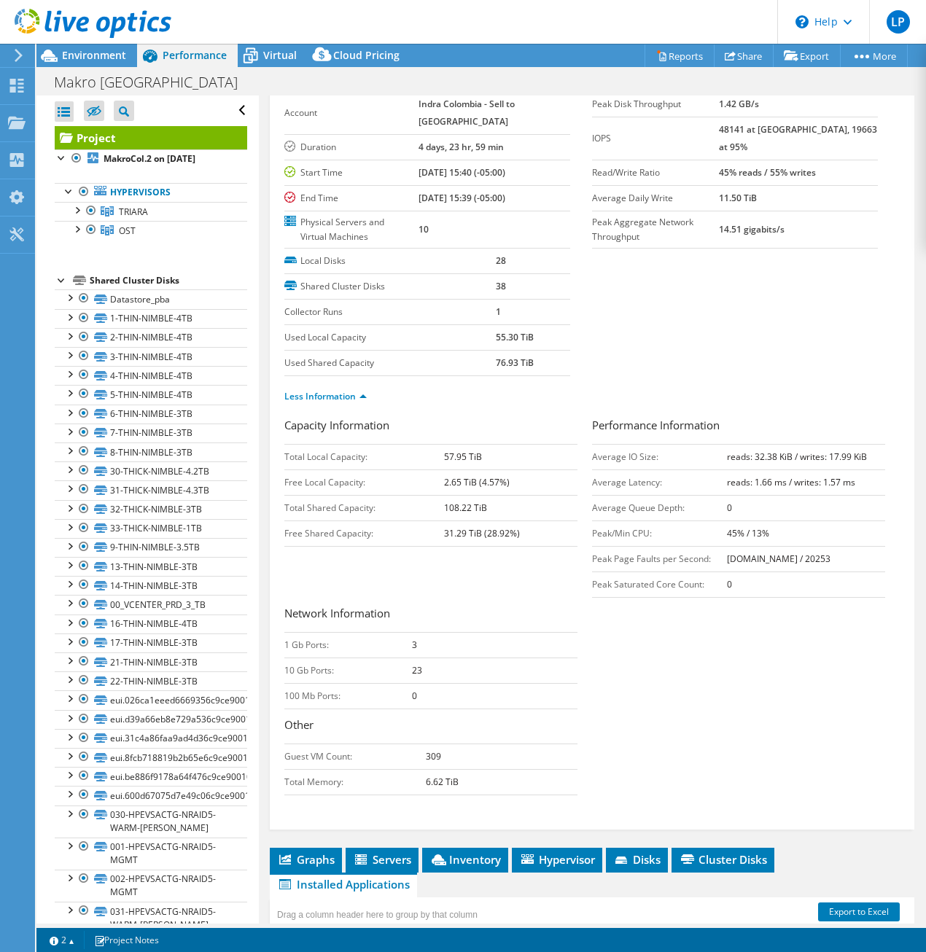
click at [707, 551] on td "Peak Page Faults per Second:" at bounding box center [659, 559] width 135 height 26
drag, startPoint x: 596, startPoint y: 459, endPoint x: 775, endPoint y: 472, distance: 179.8
click at [775, 472] on tbody "Average IO Size: reads: 32.38 KiB / writes: 17.99 KiB Average Latency: reads: 1…" at bounding box center [738, 520] width 293 height 153
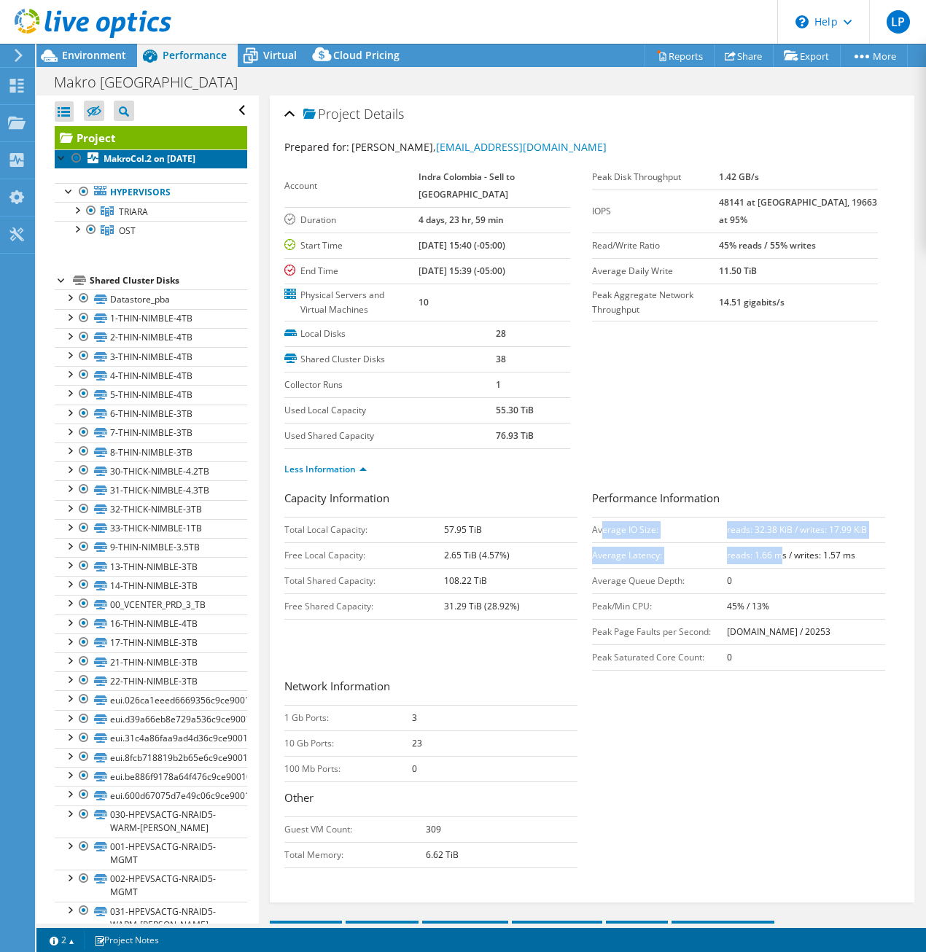
click at [128, 164] on b "MakroCol.2 on [DATE]" at bounding box center [150, 158] width 92 height 12
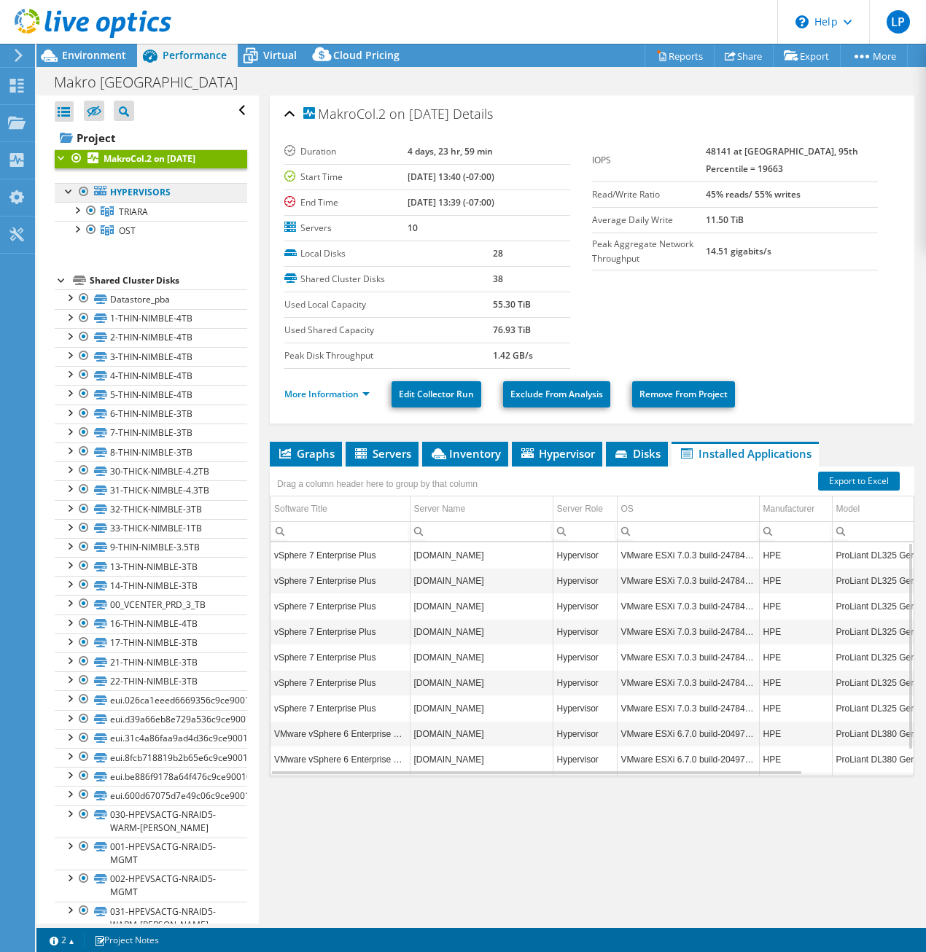
click at [152, 197] on link "Hypervisors" at bounding box center [151, 192] width 192 height 19
click at [130, 273] on div "Shared Cluster Disks" at bounding box center [168, 280] width 157 height 17
click at [135, 209] on span "TRIARA" at bounding box center [133, 212] width 29 height 12
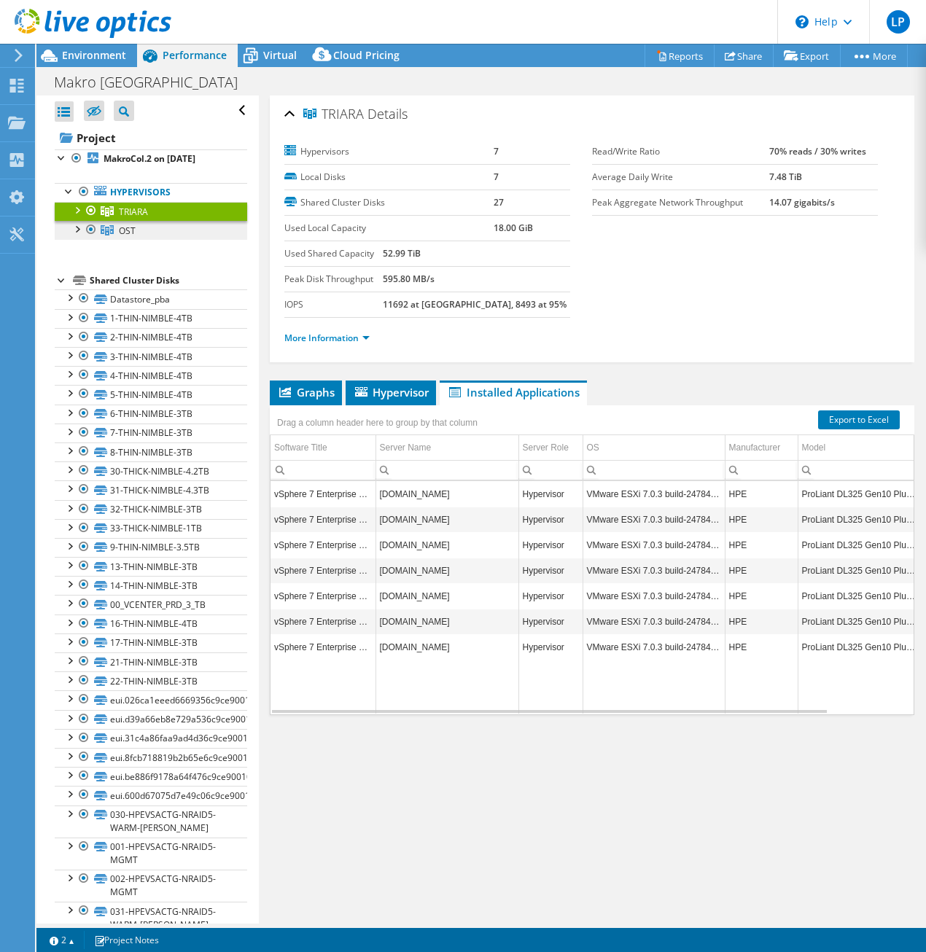
click at [139, 227] on link "OST" at bounding box center [151, 230] width 192 height 19
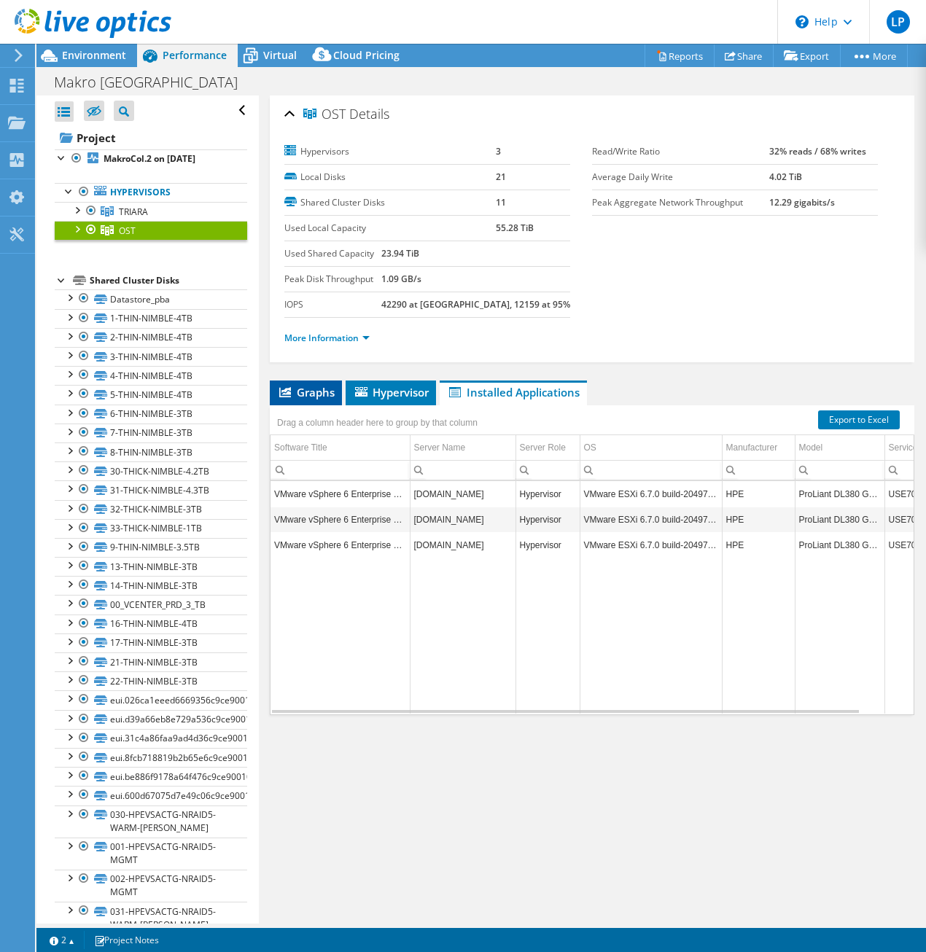
click at [309, 391] on span "Graphs" at bounding box center [306, 392] width 58 height 15
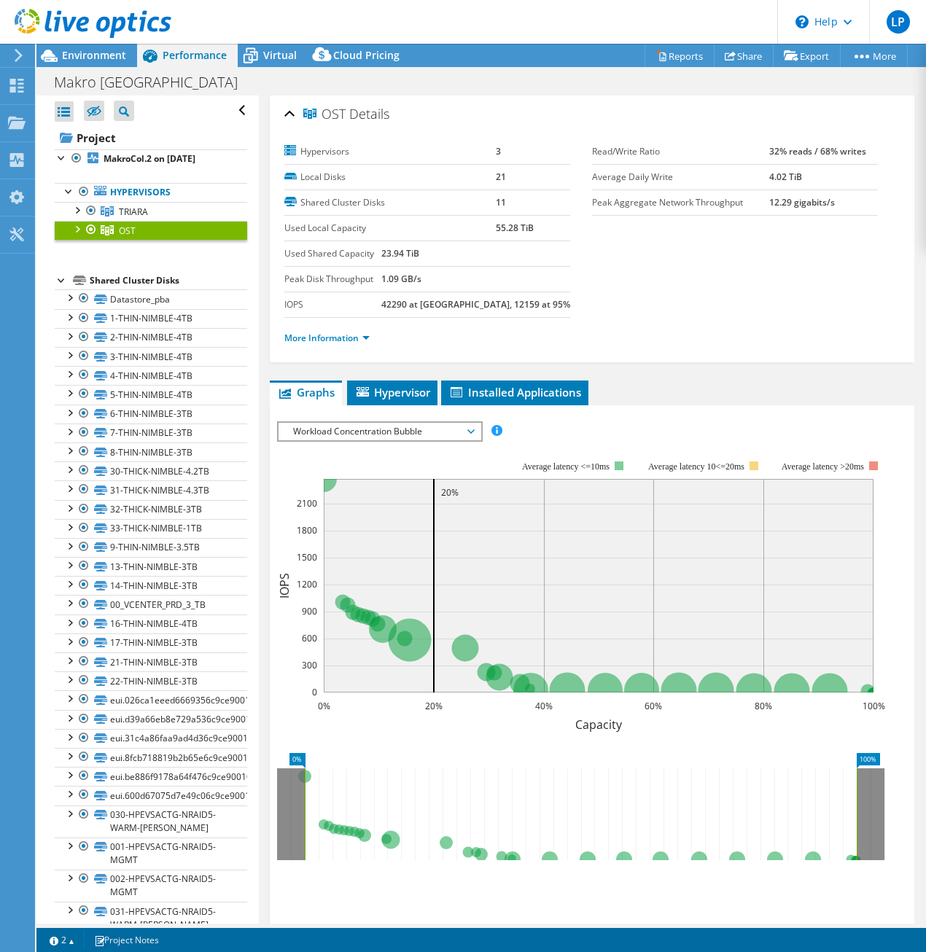
click at [367, 429] on span "Workload Concentration Bubble" at bounding box center [379, 431] width 187 height 17
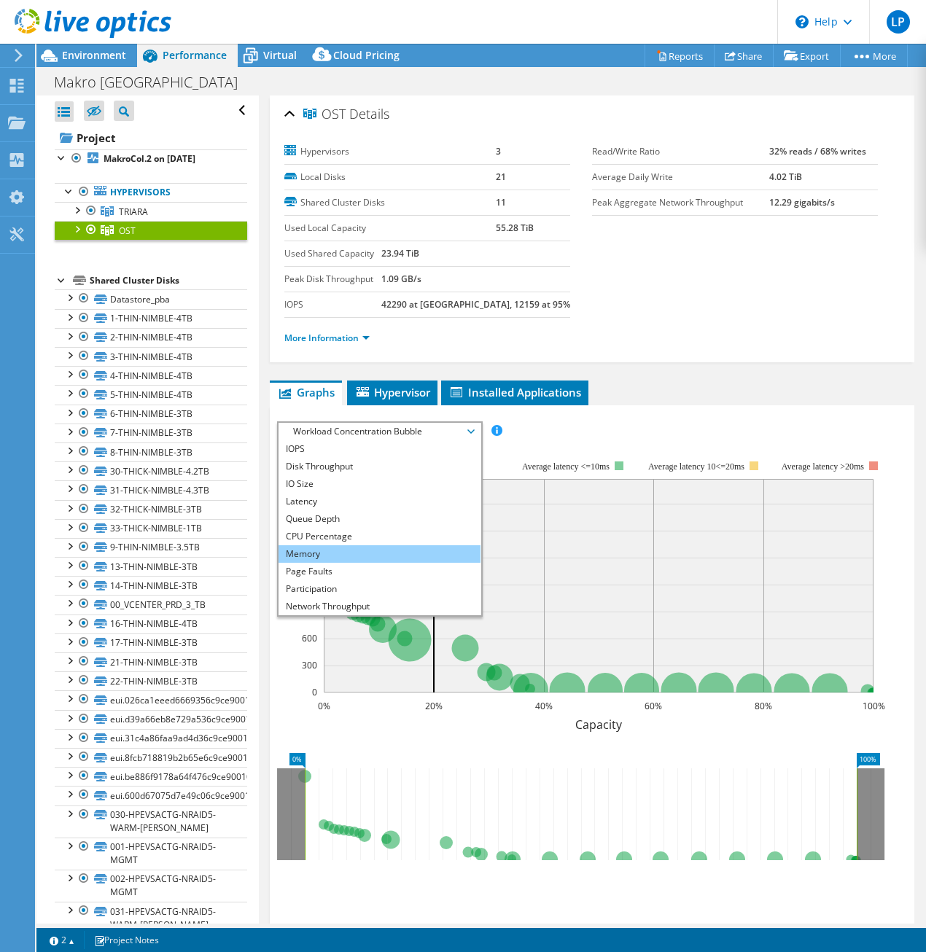
click at [324, 553] on li "Memory" at bounding box center [379, 553] width 202 height 17
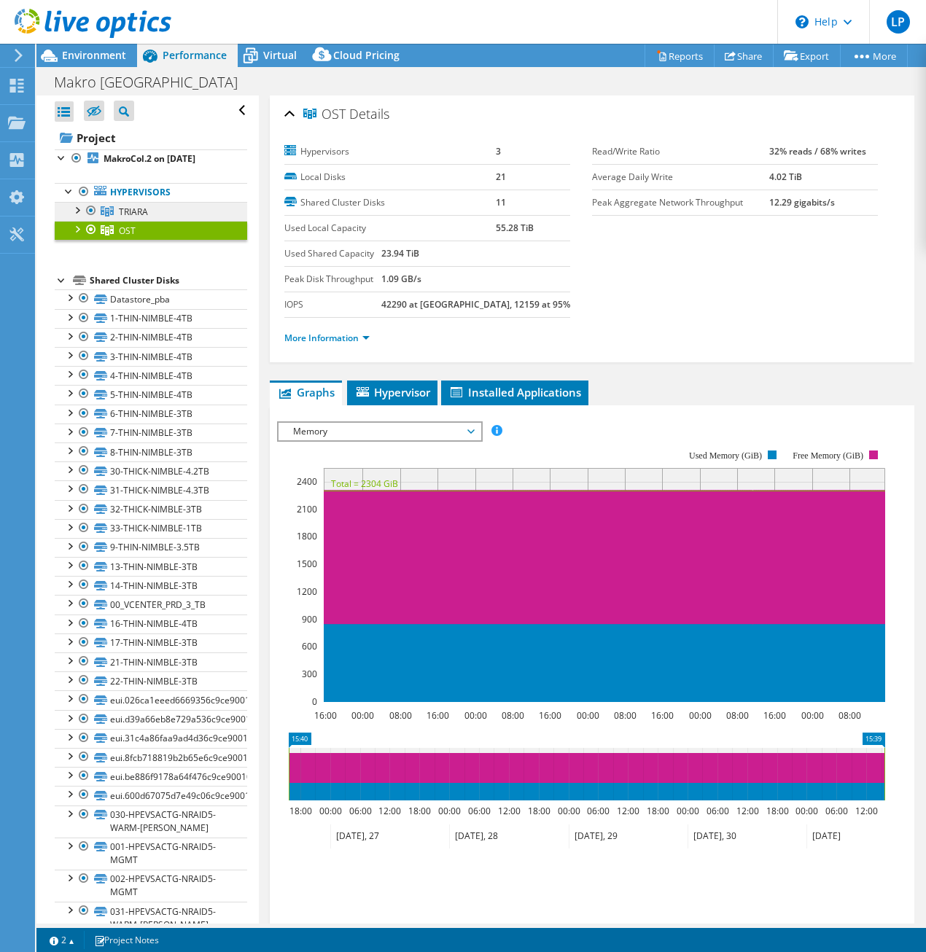
click at [148, 211] on link "TRIARA" at bounding box center [151, 211] width 192 height 19
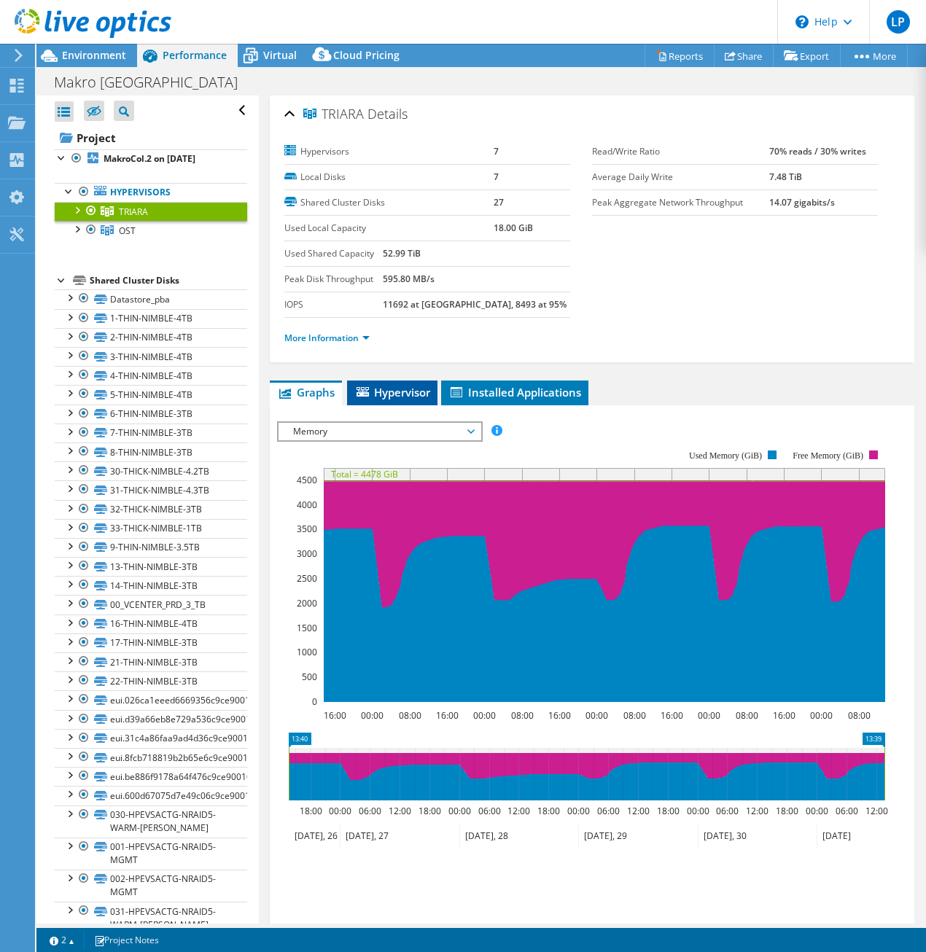
click at [397, 401] on li "Hypervisor" at bounding box center [392, 393] width 90 height 25
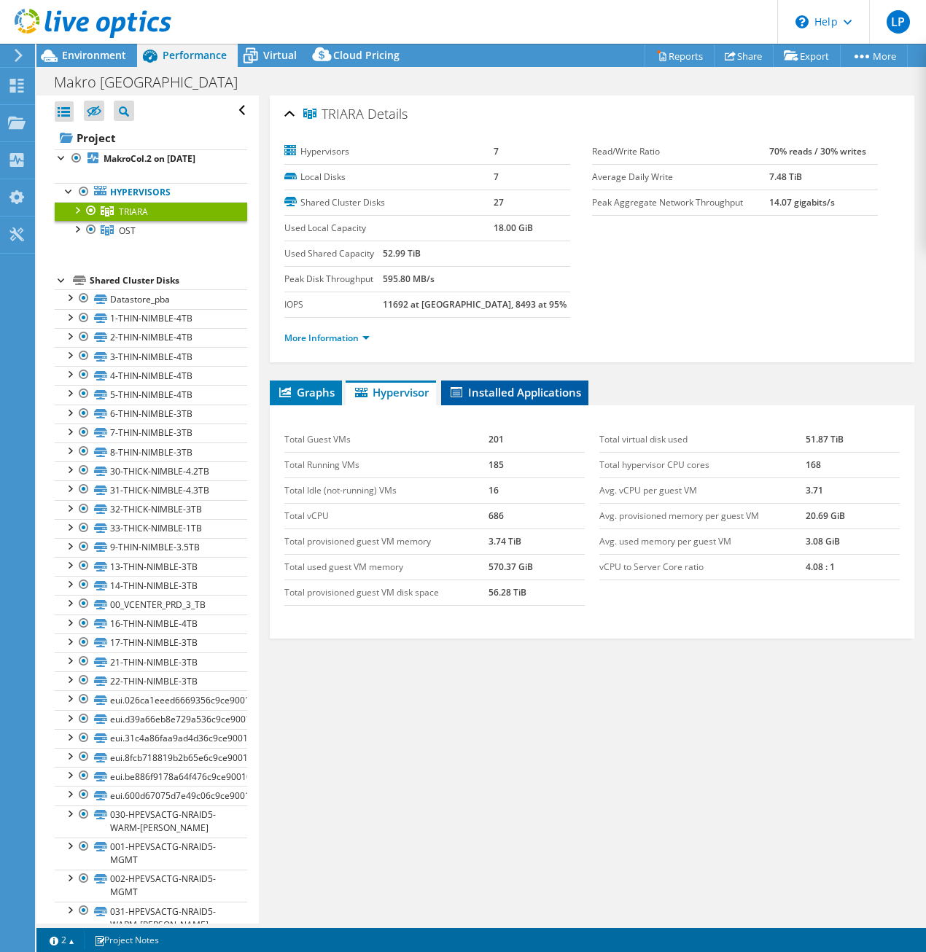
click at [507, 397] on span "Installed Applications" at bounding box center [514, 392] width 133 height 15
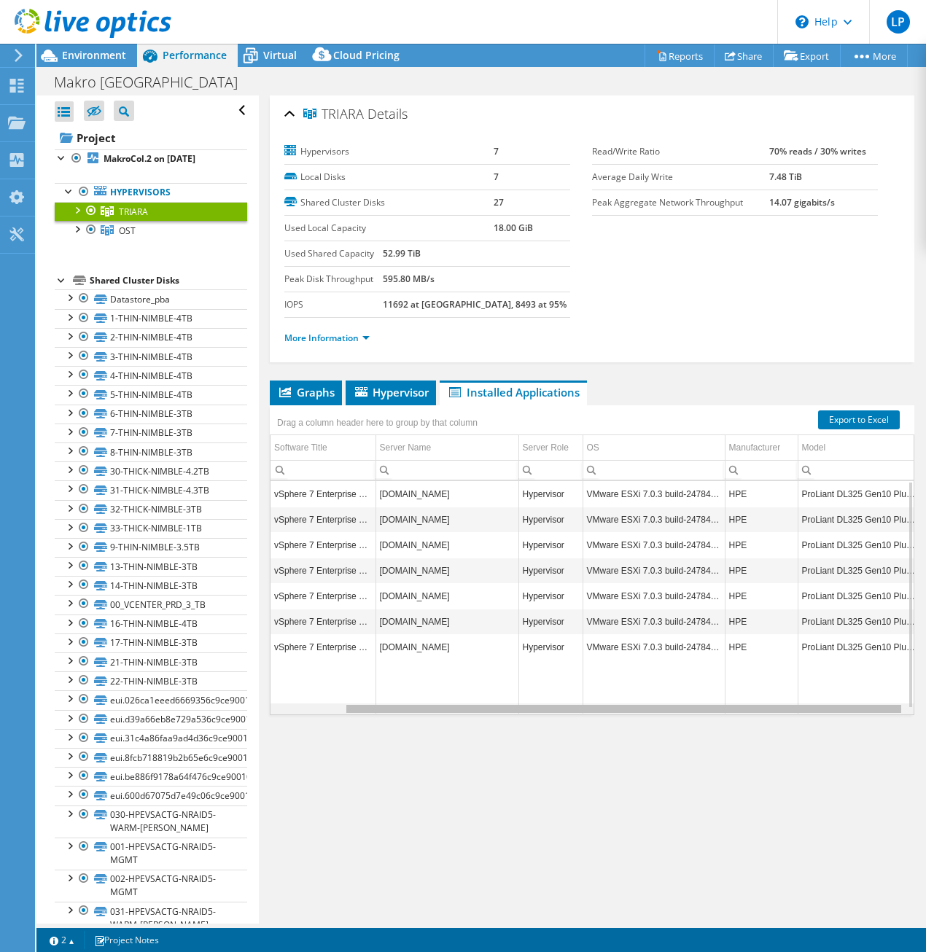
scroll to position [0, 85]
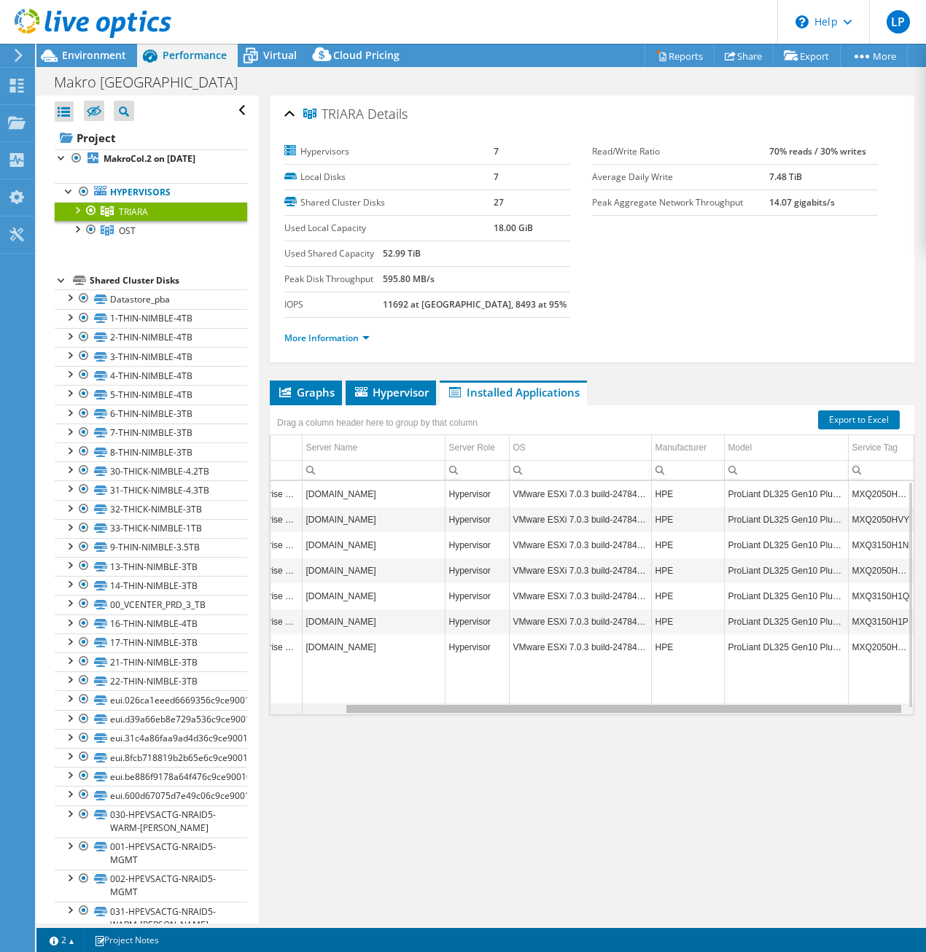
click at [851, 712] on div "Data grid" at bounding box center [591, 709] width 643 height 11
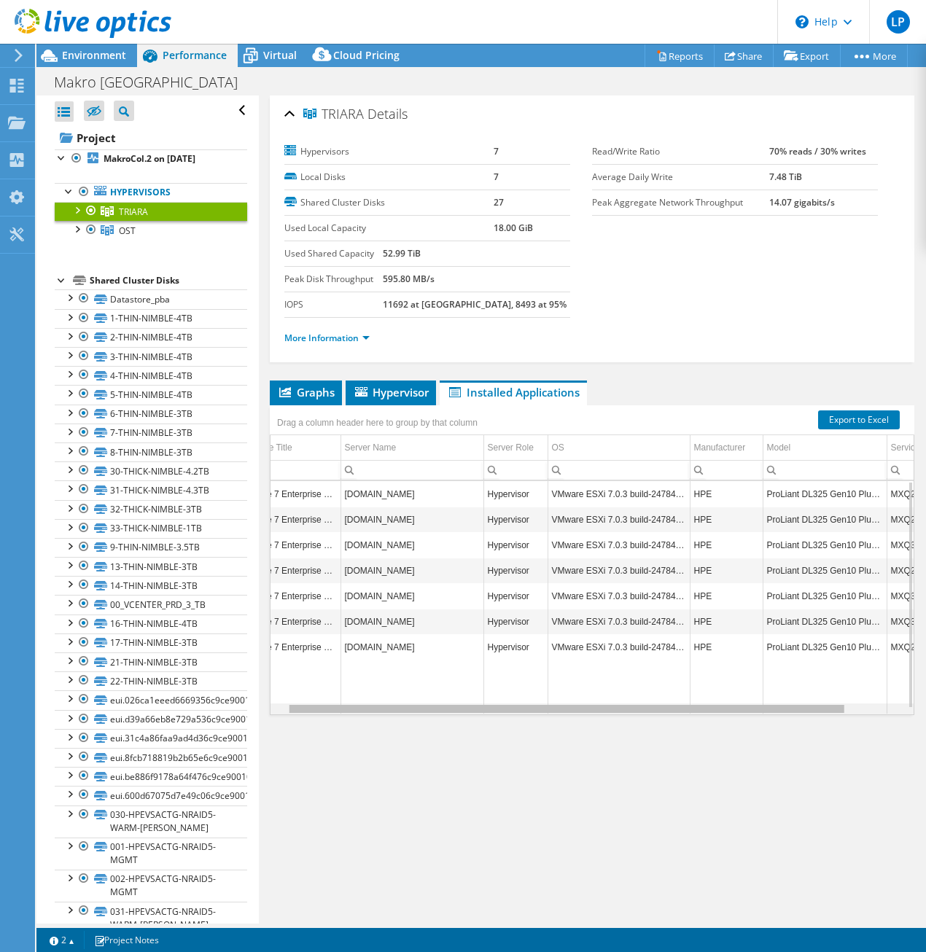
scroll to position [0, 0]
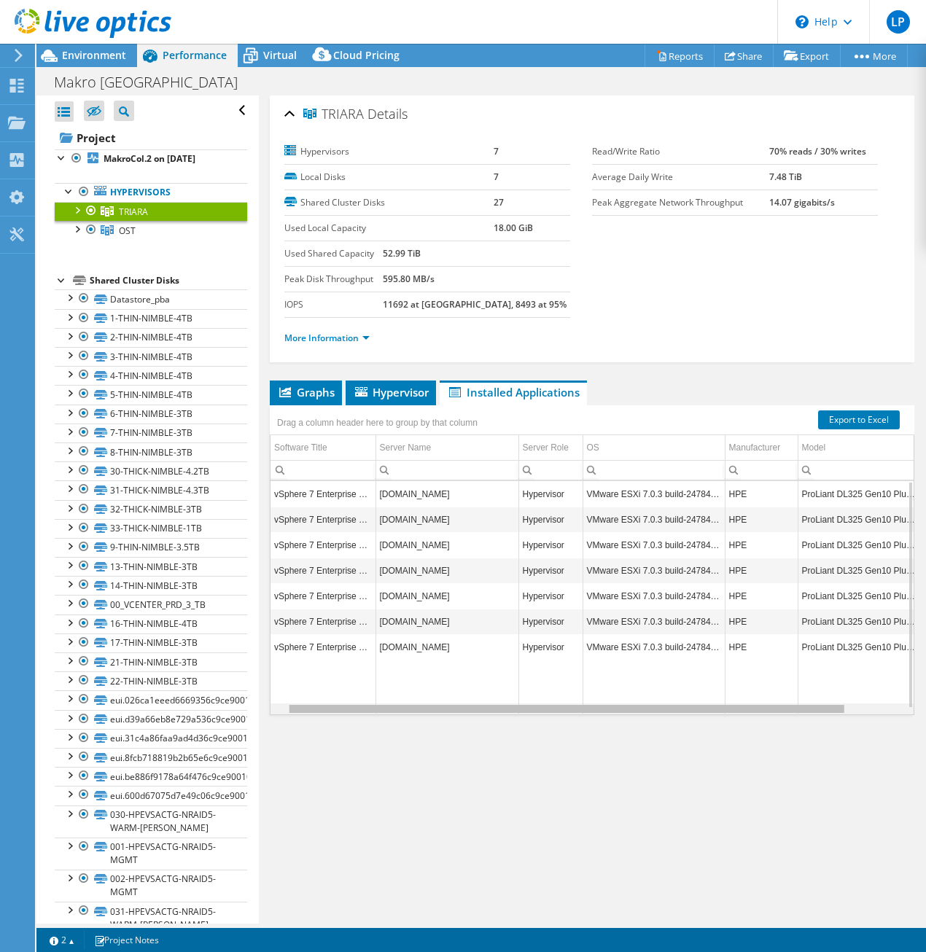
drag, startPoint x: 851, startPoint y: 712, endPoint x: 647, endPoint y: 692, distance: 205.1
click at [649, 693] on body "LP End User [PERSON_NAME] [EMAIL_ADDRESS][DOMAIN_NAME] Indra Colombia - Sell to…" at bounding box center [463, 476] width 926 height 952
click at [449, 494] on td "[DOMAIN_NAME]" at bounding box center [446, 494] width 143 height 26
click at [340, 491] on td "vSphere 7 Enterprise Plus" at bounding box center [322, 494] width 105 height 26
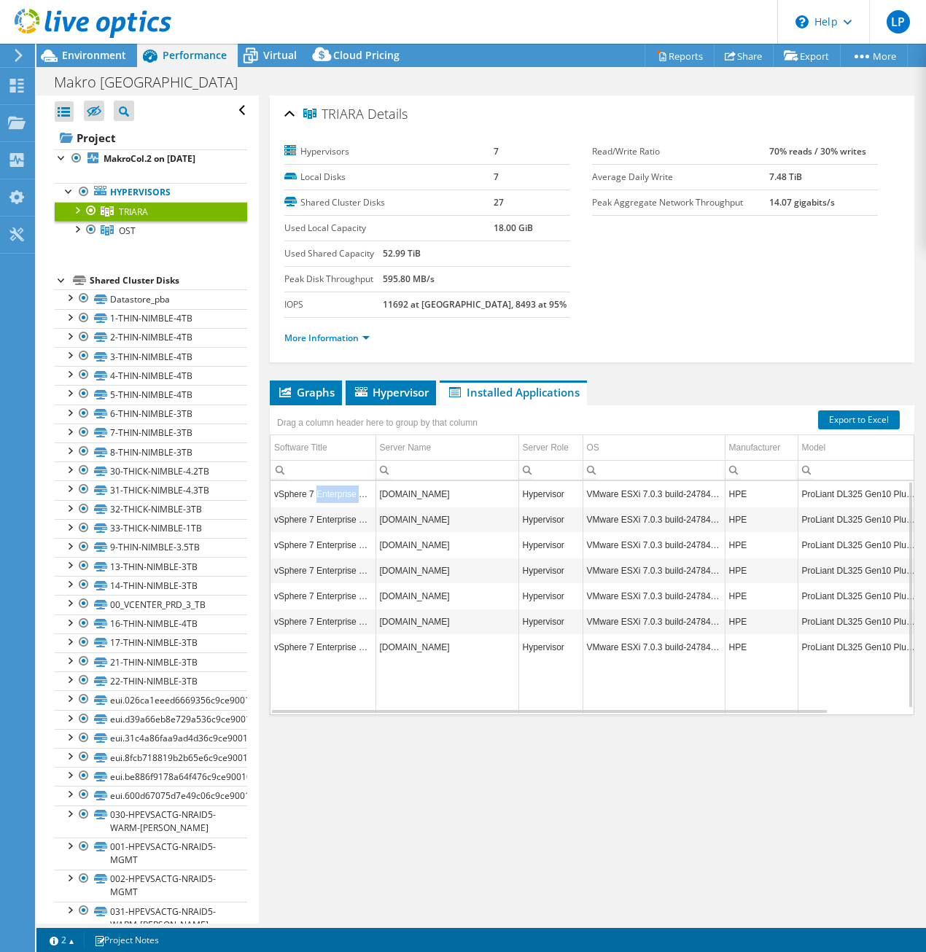
click at [340, 491] on td "vSphere 7 Enterprise Plus" at bounding box center [322, 494] width 105 height 26
click at [312, 521] on td "vSphere 7 Enterprise Plus" at bounding box center [322, 520] width 105 height 26
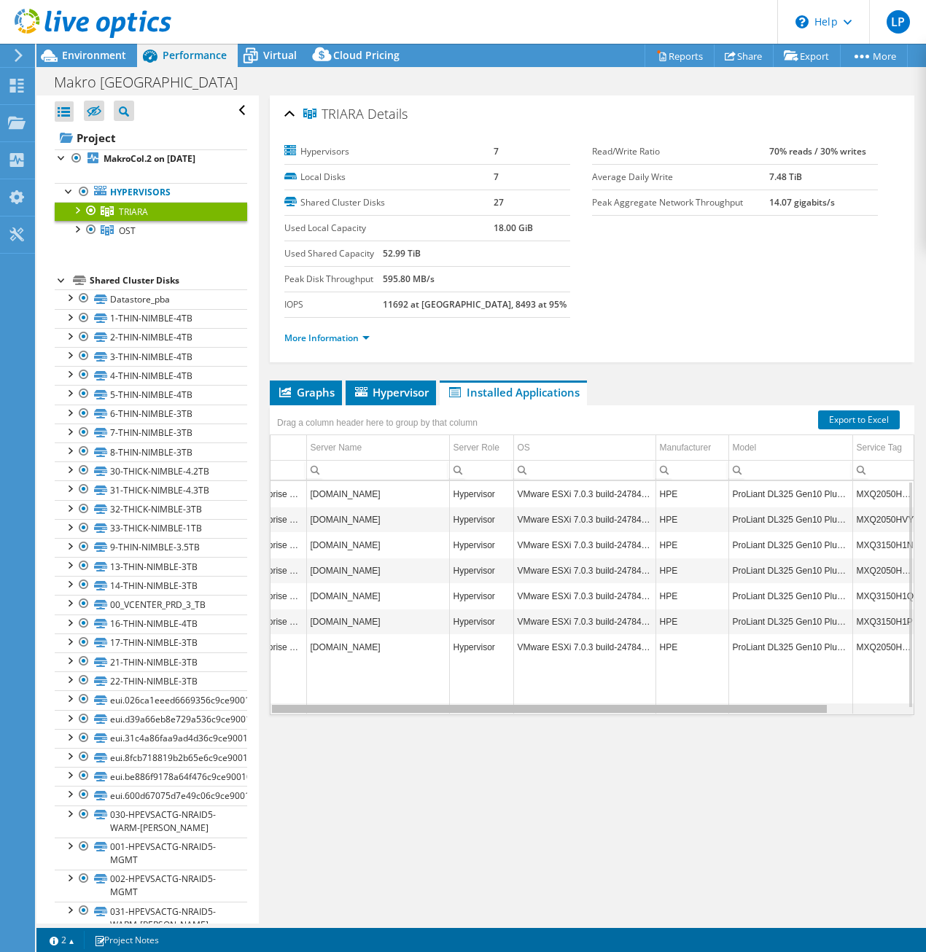
scroll to position [0, 85]
drag, startPoint x: 588, startPoint y: 712, endPoint x: 737, endPoint y: 726, distance: 150.1
click at [736, 727] on body "LP End User [PERSON_NAME] [EMAIL_ADDRESS][DOMAIN_NAME] Indra Colombia - Sell to…" at bounding box center [463, 476] width 926 height 952
